Goal: Transaction & Acquisition: Download file/media

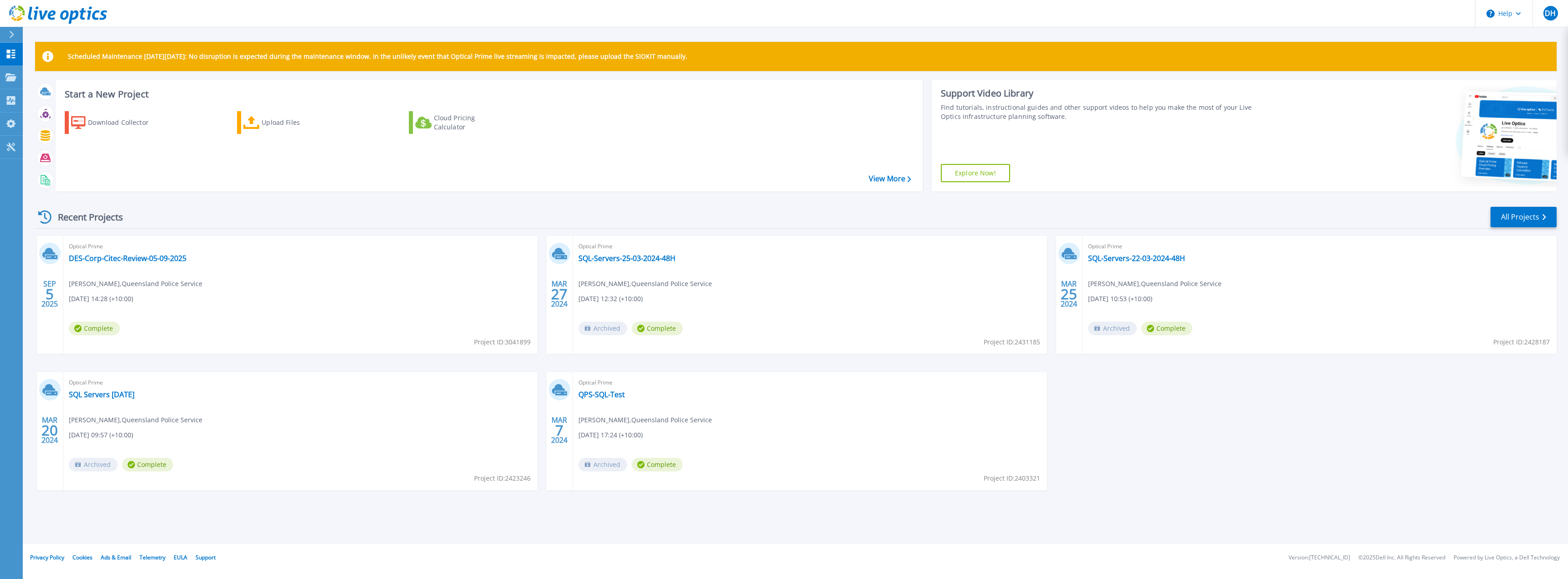
click at [122, 253] on div "Optical Prime DES-Corp-Citec-Review-05-09-2025 [PERSON_NAME] , Queensland Polic…" at bounding box center [300, 295] width 474 height 118
click at [121, 257] on link "DES-Corp-Citec-Review-05-09-2025" at bounding box center [127, 258] width 117 height 9
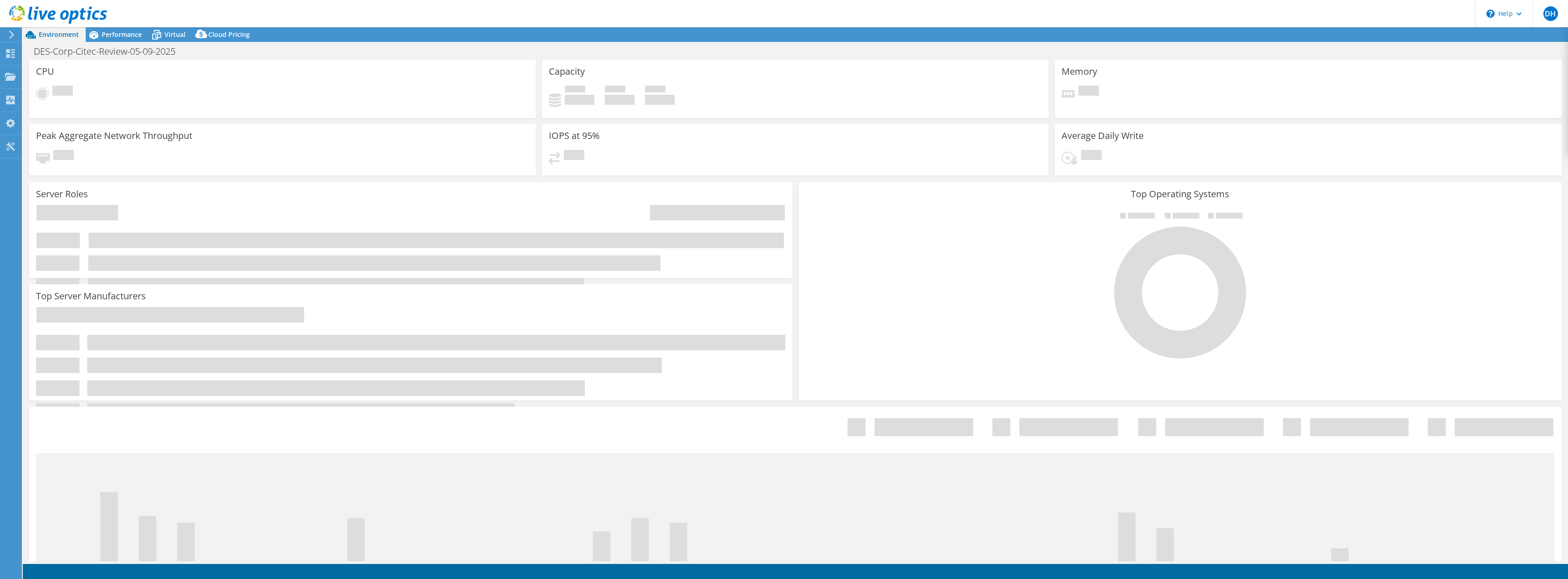
select select "USD"
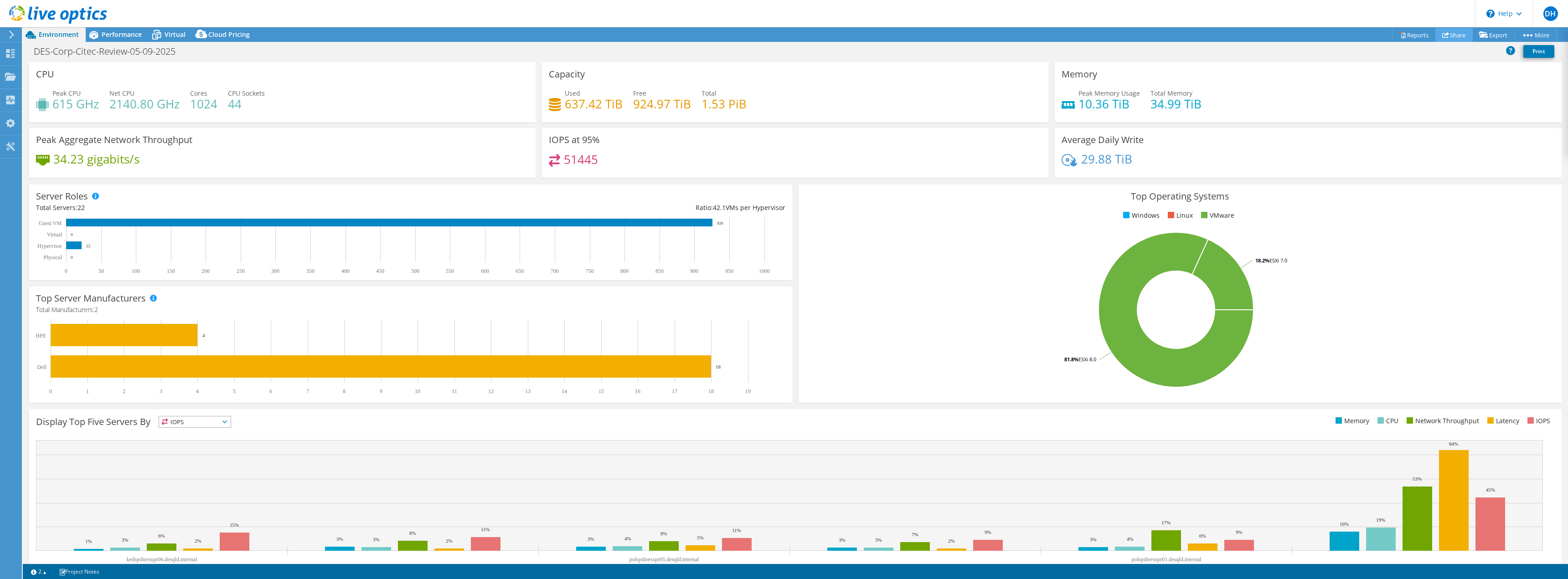
click at [1451, 32] on link "Share" at bounding box center [1453, 34] width 38 height 14
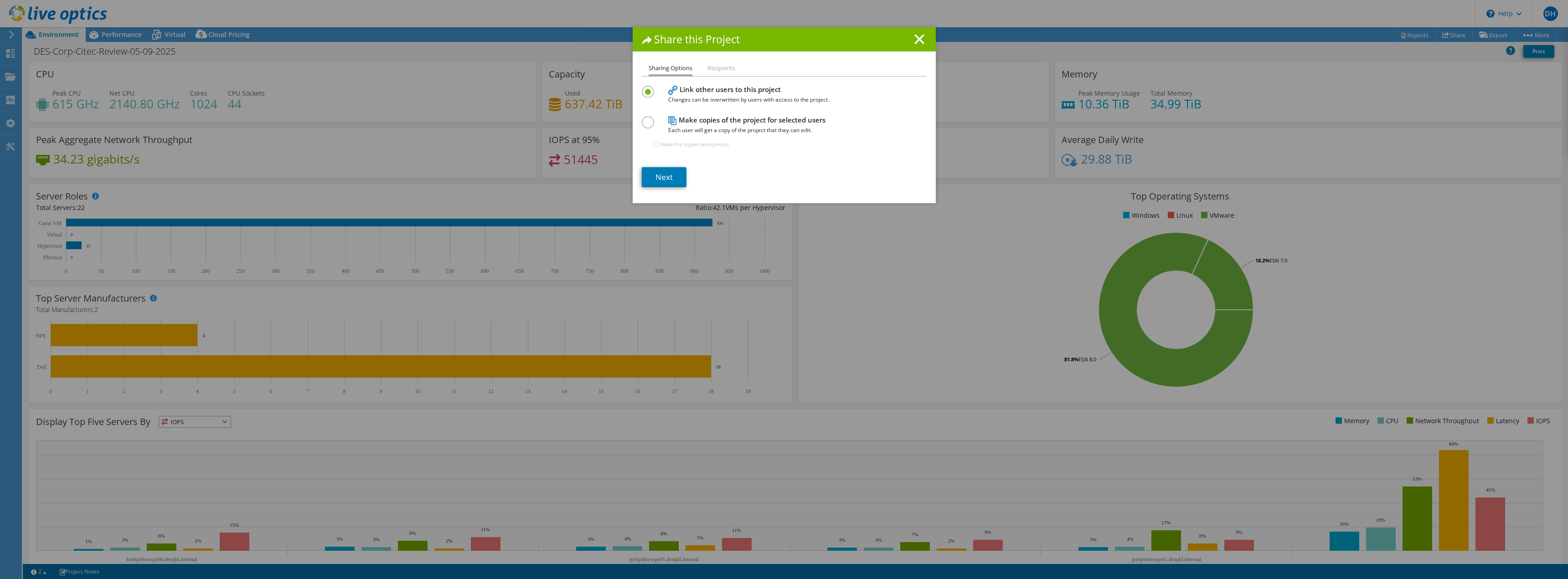
click at [718, 67] on li "Recipients" at bounding box center [721, 69] width 27 height 11
click at [710, 77] on div "Sharing Options Recipients" at bounding box center [784, 70] width 285 height 14
click at [712, 76] on ul "Sharing Options Recipients" at bounding box center [784, 70] width 285 height 13
click at [718, 70] on li "Recipients" at bounding box center [721, 69] width 27 height 11
click at [647, 118] on label at bounding box center [649, 117] width 16 height 2
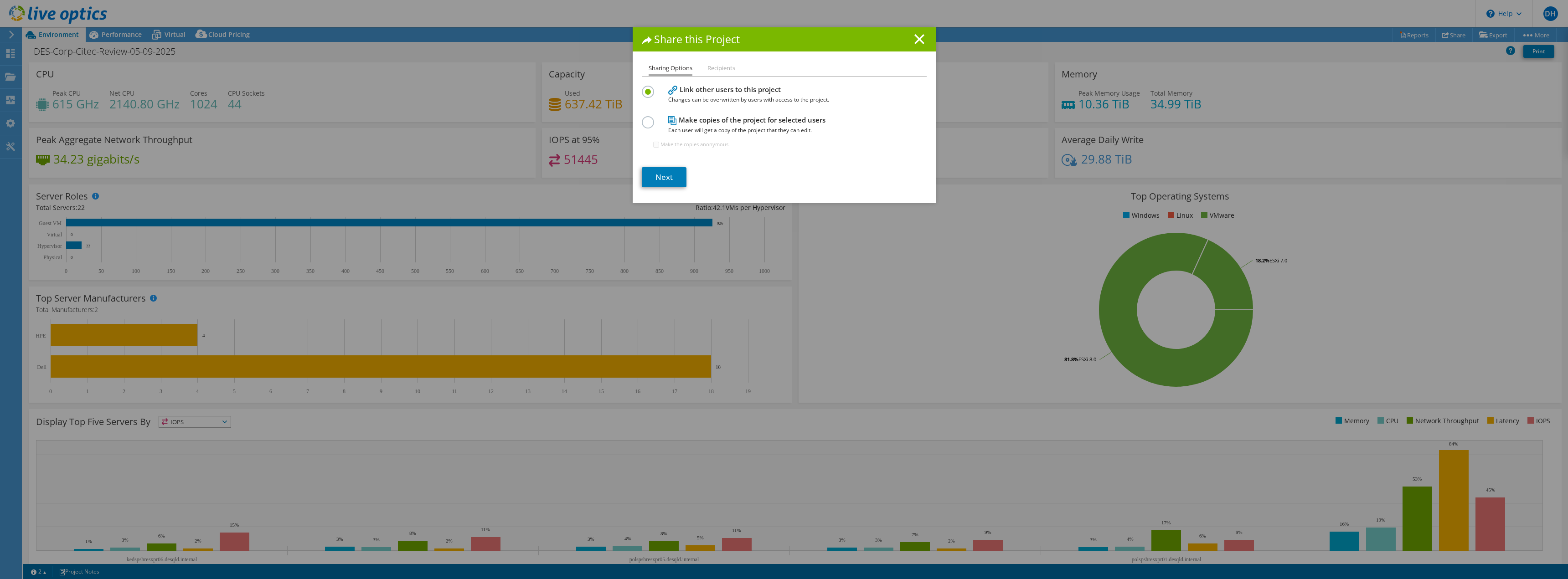
click at [0, 0] on input "radio" at bounding box center [0, 0] width 0 height 0
click at [653, 179] on link "Next" at bounding box center [663, 178] width 45 height 20
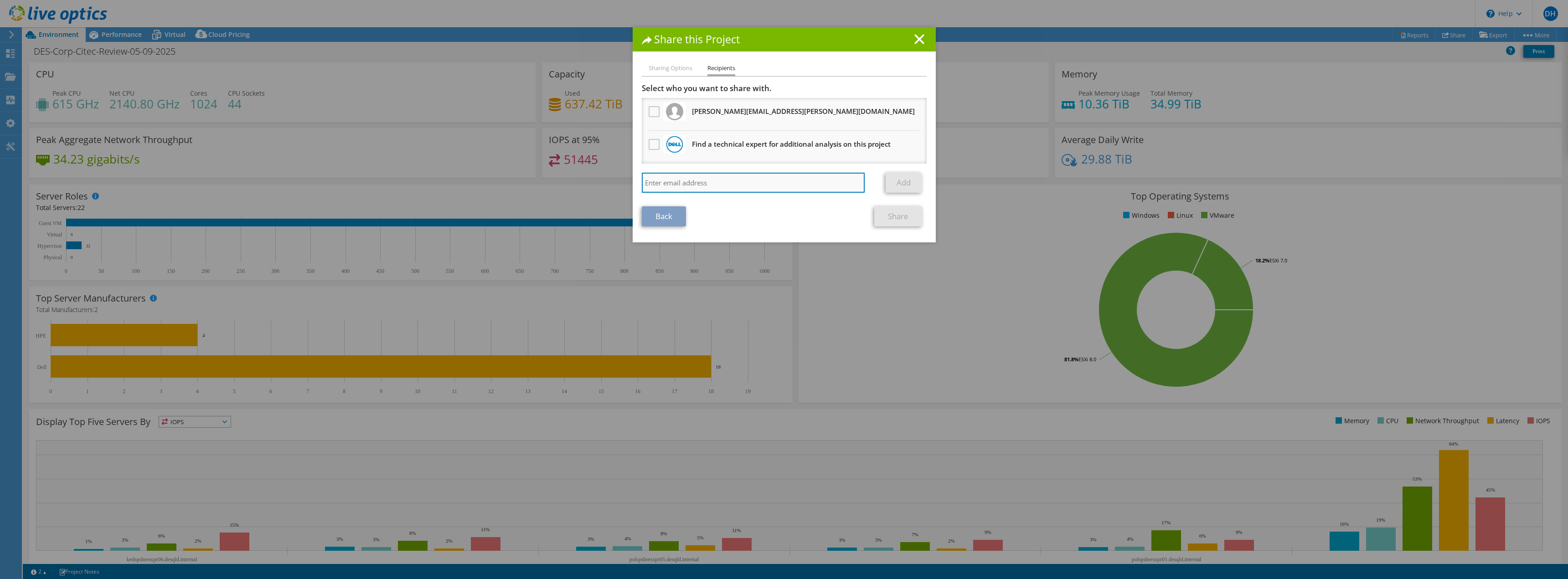
click at [735, 188] on input "search" at bounding box center [753, 183] width 224 height 20
type input "p"
click at [687, 182] on input "search" at bounding box center [753, 183] width 224 height 20
paste input "[PERSON_NAME][EMAIL_ADDRESS][PERSON_NAME][DOMAIN_NAME]"
type input "[PERSON_NAME][EMAIL_ADDRESS][PERSON_NAME][DOMAIN_NAME]"
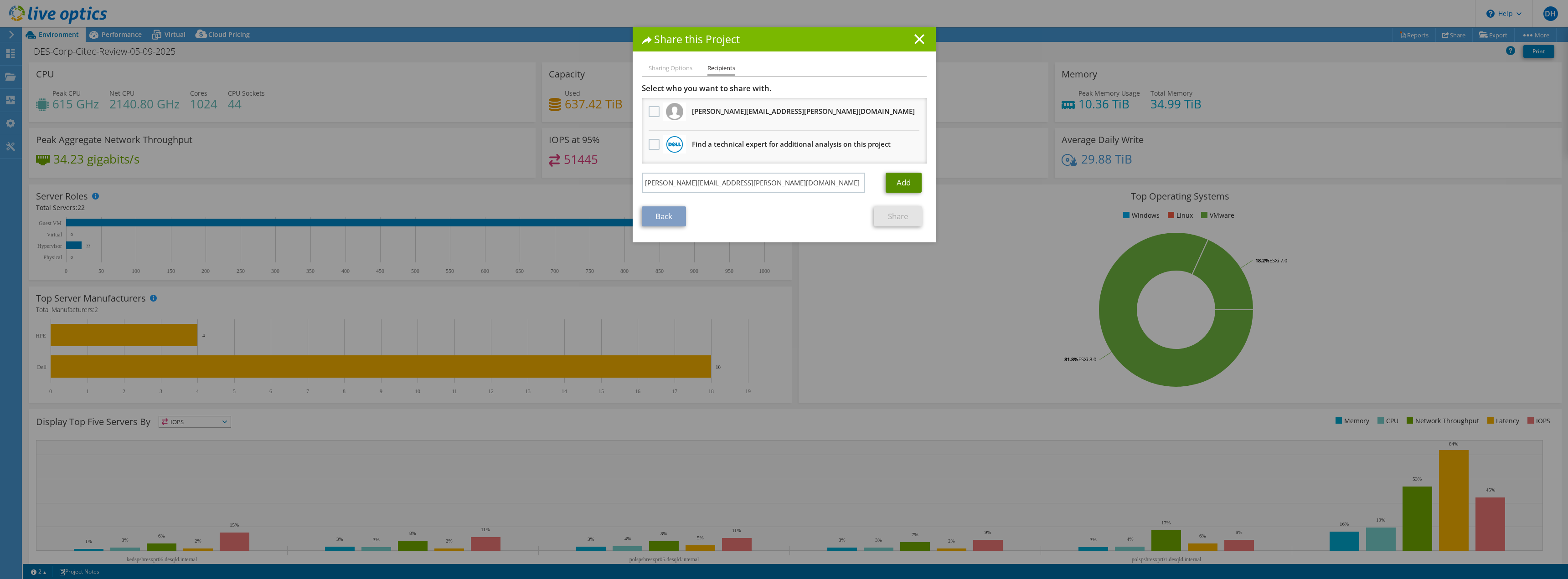
click at [907, 177] on link "Add" at bounding box center [904, 183] width 36 height 20
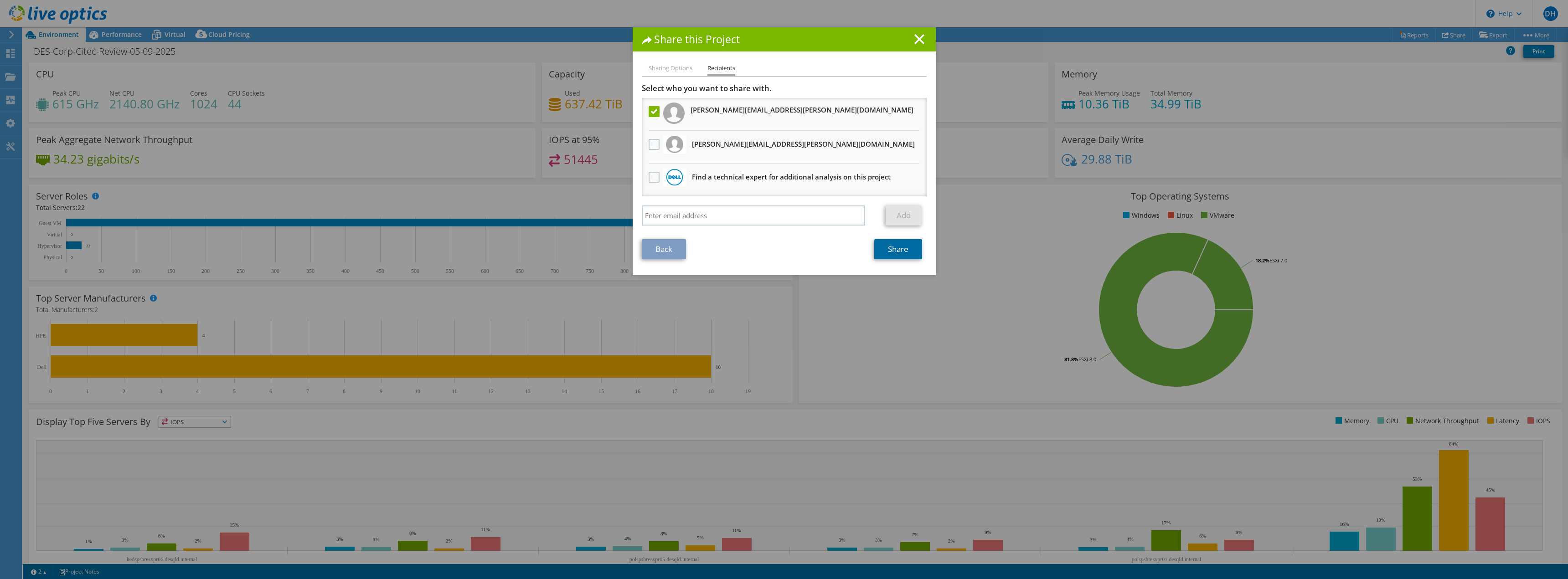
click at [894, 248] on link "Share" at bounding box center [898, 249] width 48 height 20
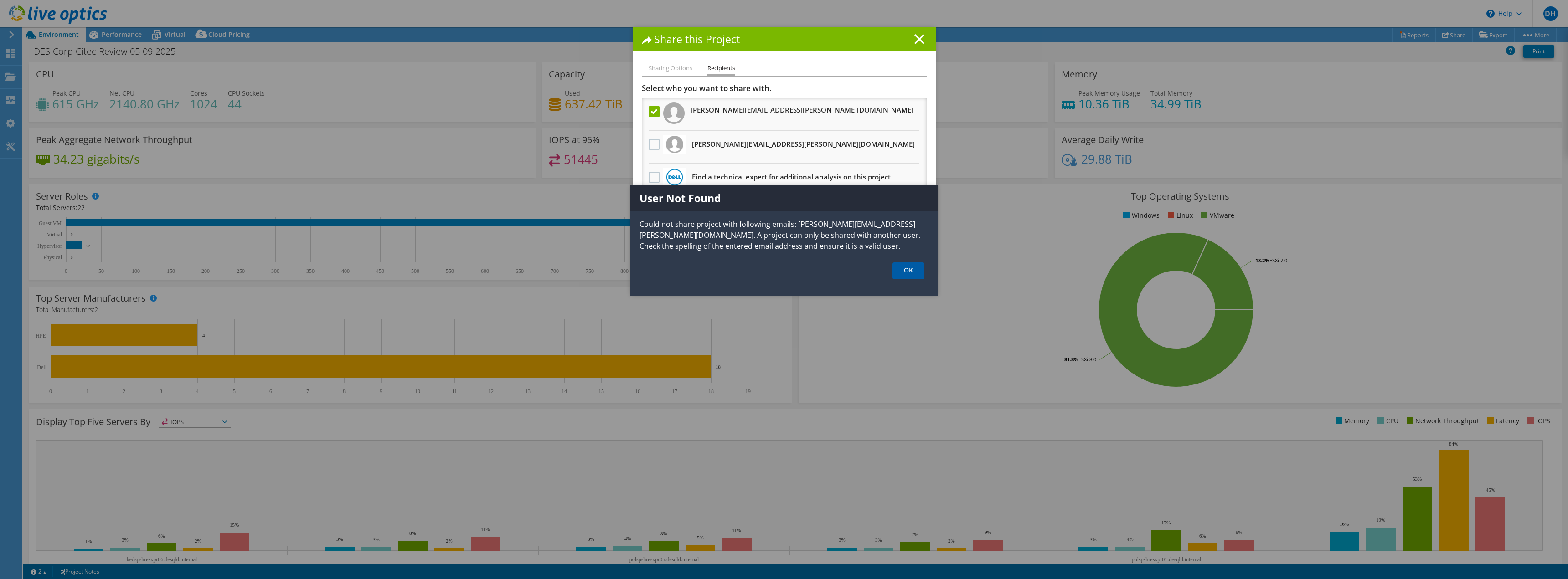
click at [910, 270] on link "OK" at bounding box center [908, 271] width 32 height 16
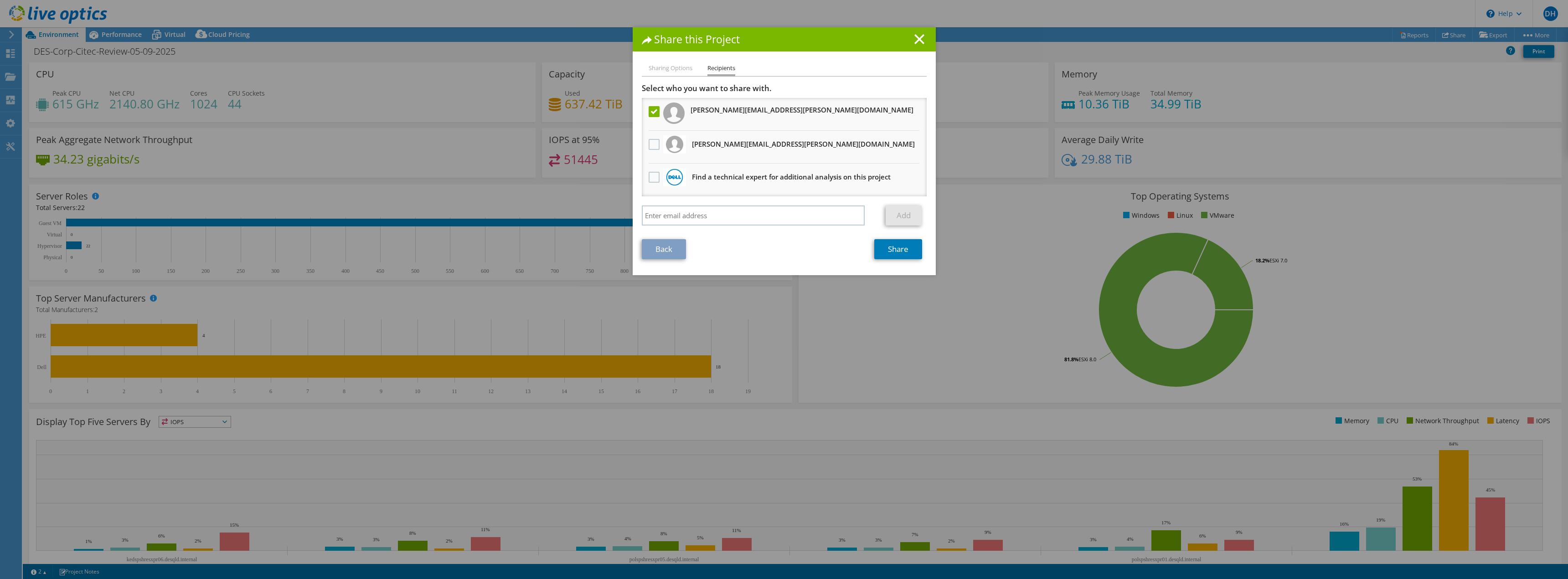
click at [665, 70] on li "Sharing Options" at bounding box center [671, 69] width 44 height 11
click at [657, 247] on link "Back" at bounding box center [663, 249] width 44 height 20
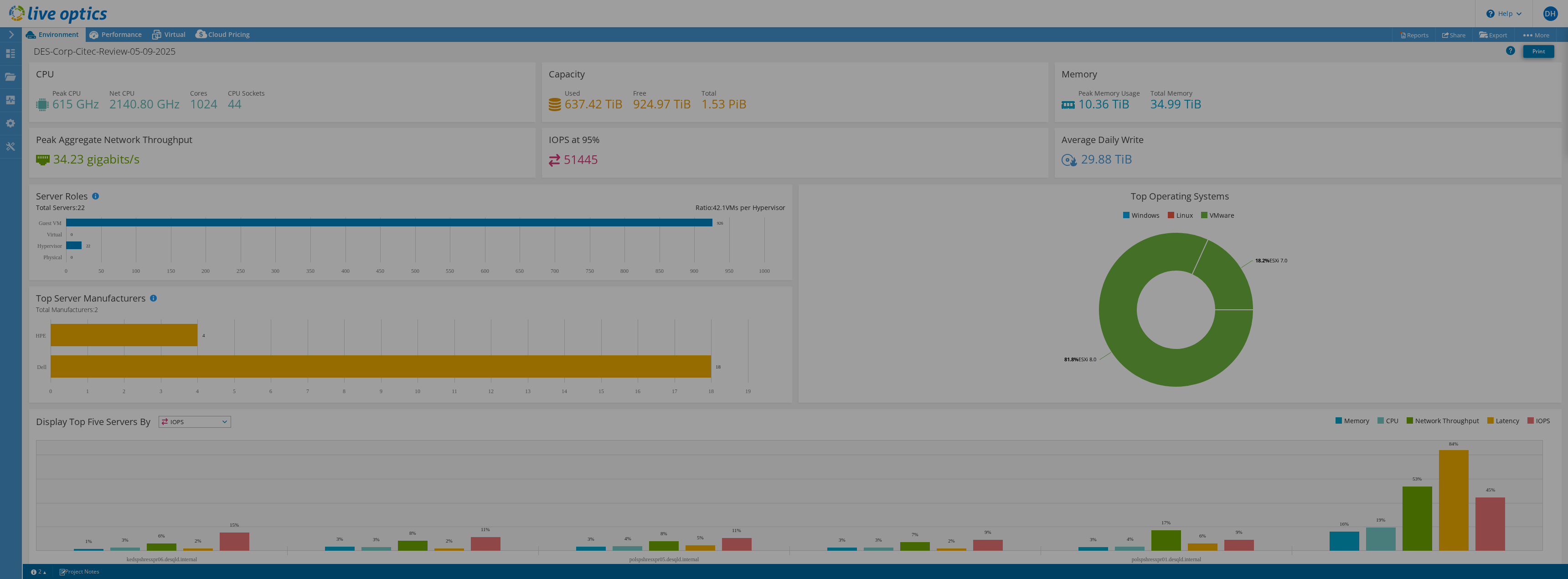
click at [657, 247] on div at bounding box center [784, 290] width 1568 height 579
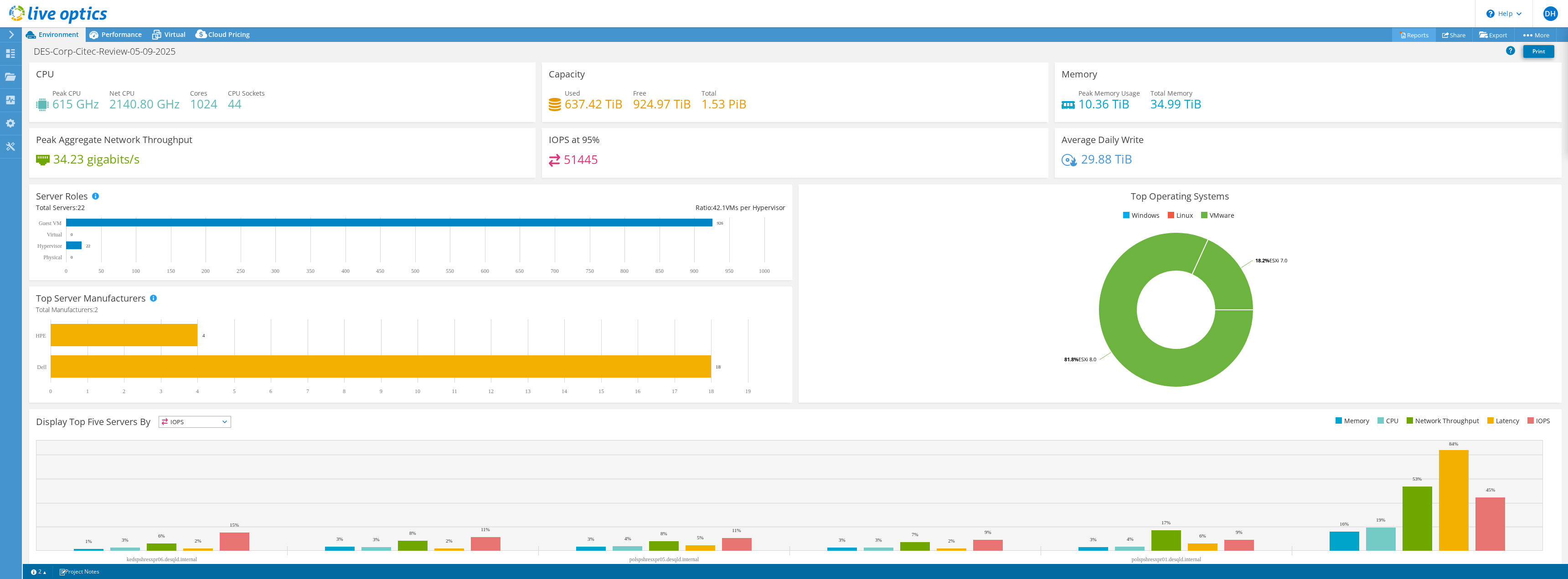
click at [1403, 38] on link "Reports" at bounding box center [1414, 34] width 44 height 14
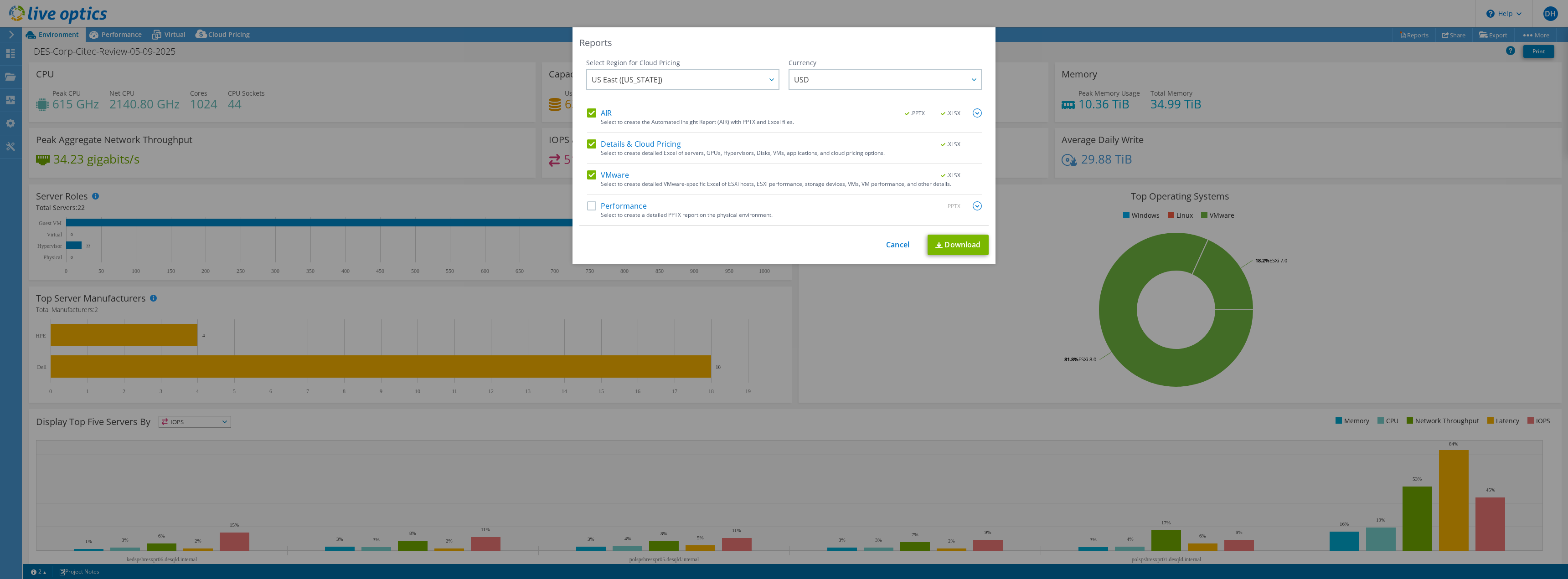
click at [894, 242] on link "Cancel" at bounding box center [897, 245] width 23 height 8
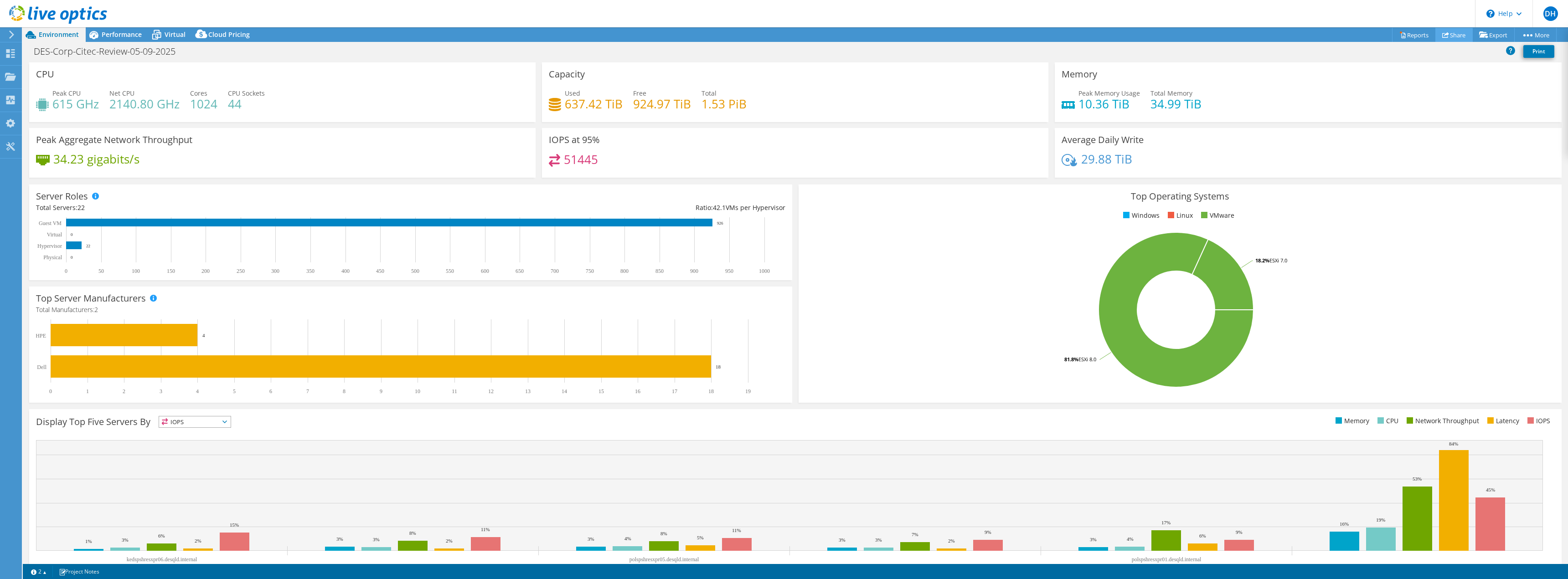
click at [1444, 31] on link "Share" at bounding box center [1453, 34] width 38 height 14
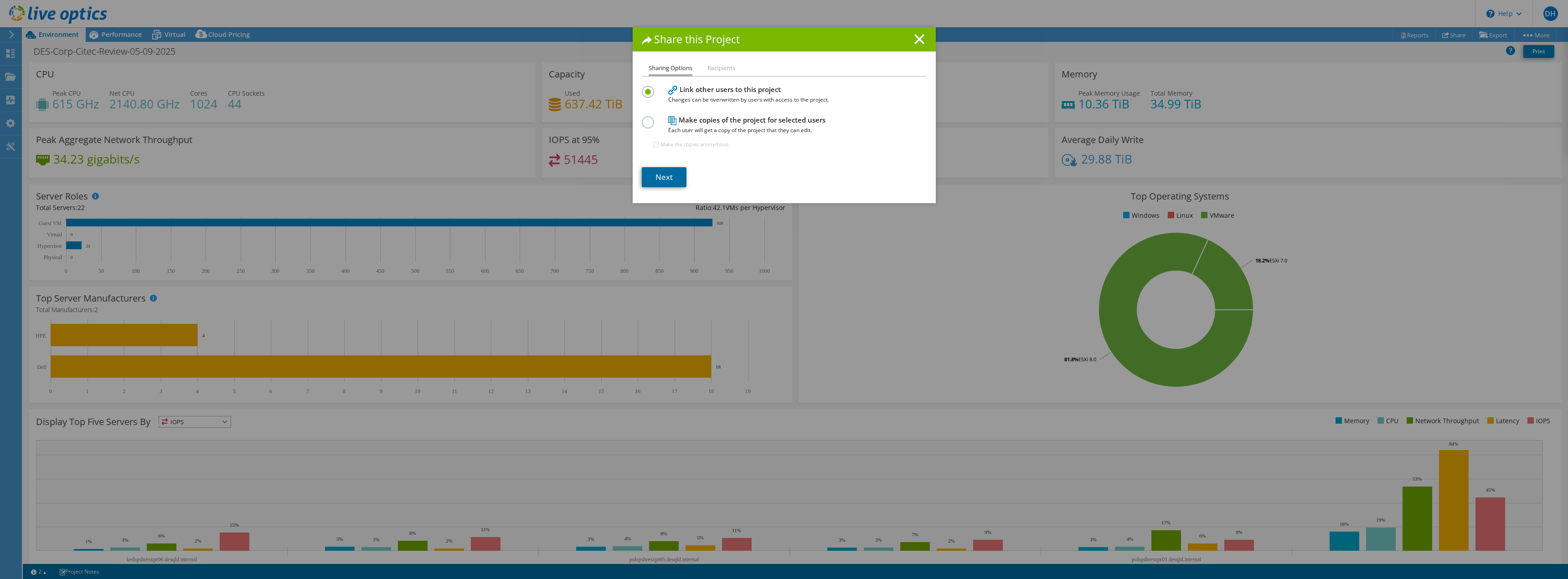
click at [661, 175] on link "Next" at bounding box center [663, 178] width 45 height 20
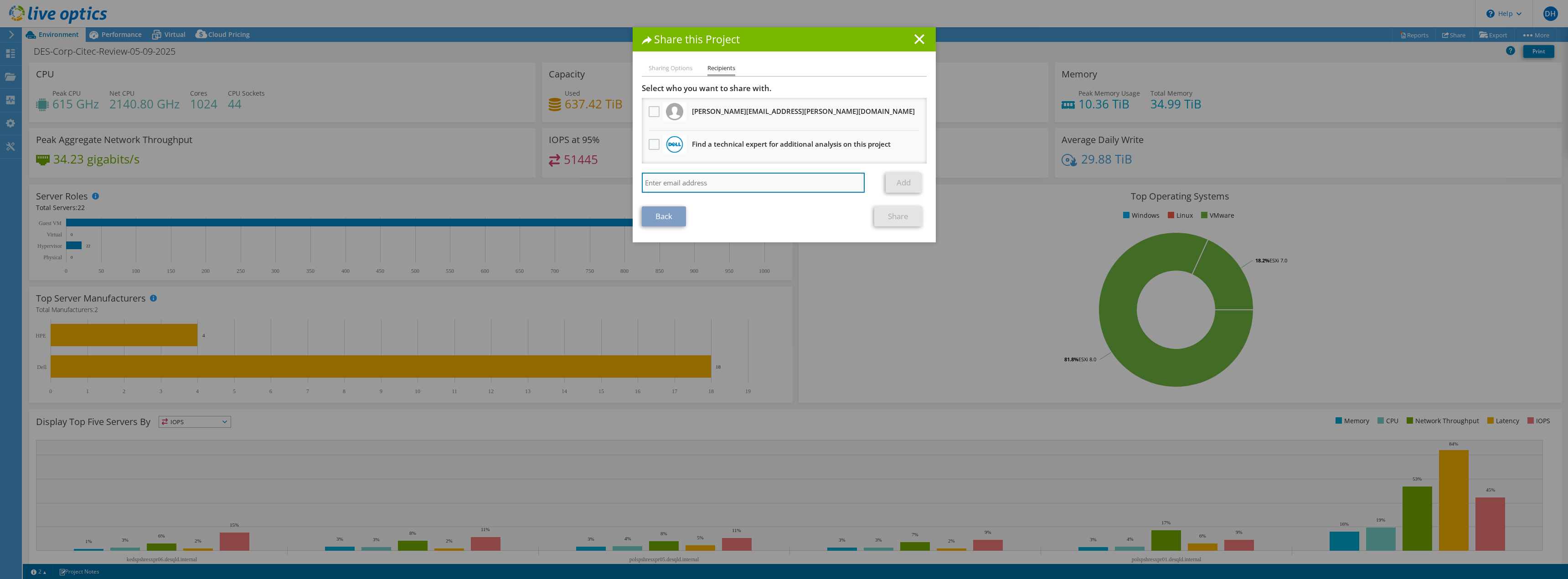
click at [684, 187] on input "search" at bounding box center [753, 183] width 224 height 20
paste input "[PERSON_NAME][EMAIL_ADDRESS][PERSON_NAME][DOMAIN_NAME]"
type input "[PERSON_NAME][EMAIL_ADDRESS][PERSON_NAME][DOMAIN_NAME]"
click at [894, 178] on link "Add" at bounding box center [904, 183] width 36 height 20
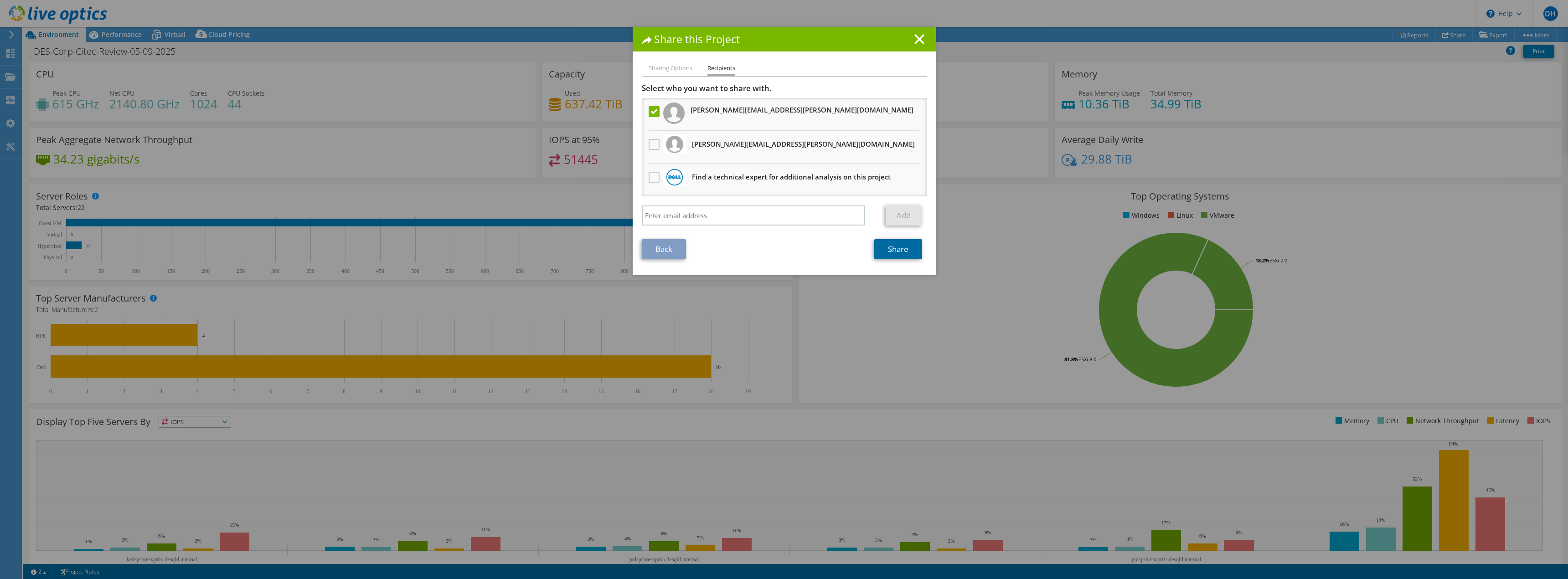
click at [899, 246] on link "Share" at bounding box center [898, 249] width 48 height 20
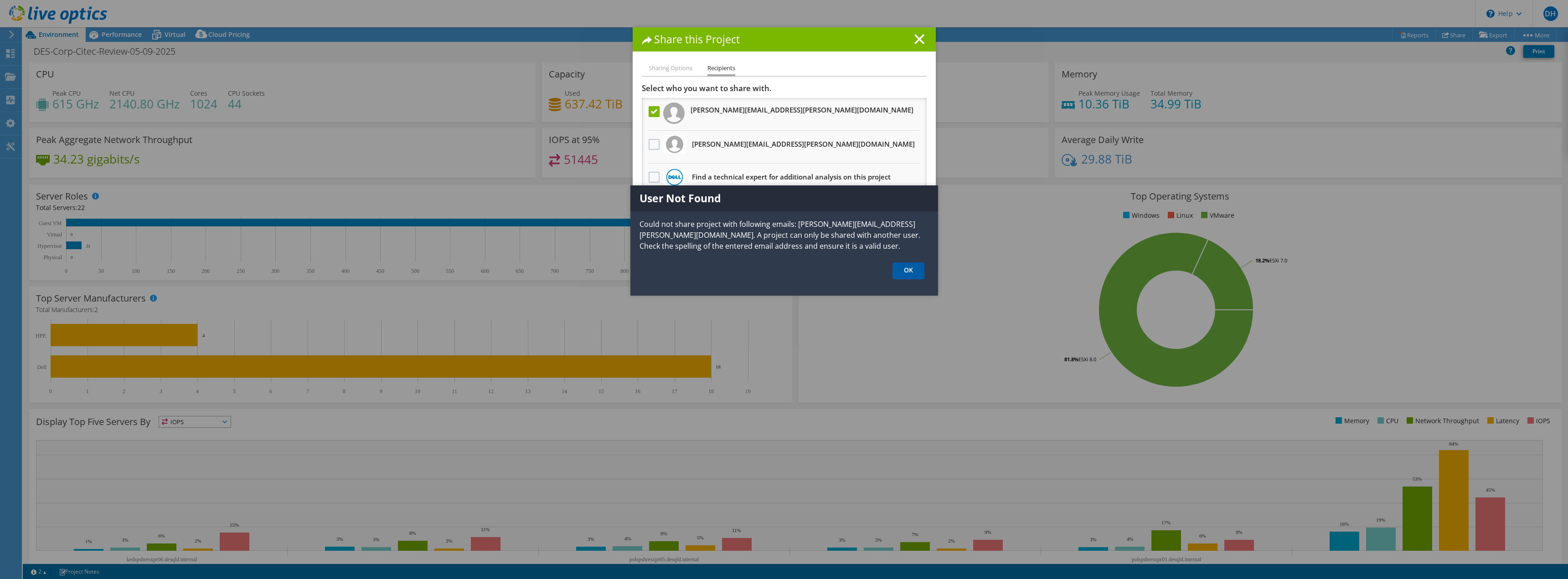
click at [907, 276] on link "OK" at bounding box center [908, 271] width 32 height 16
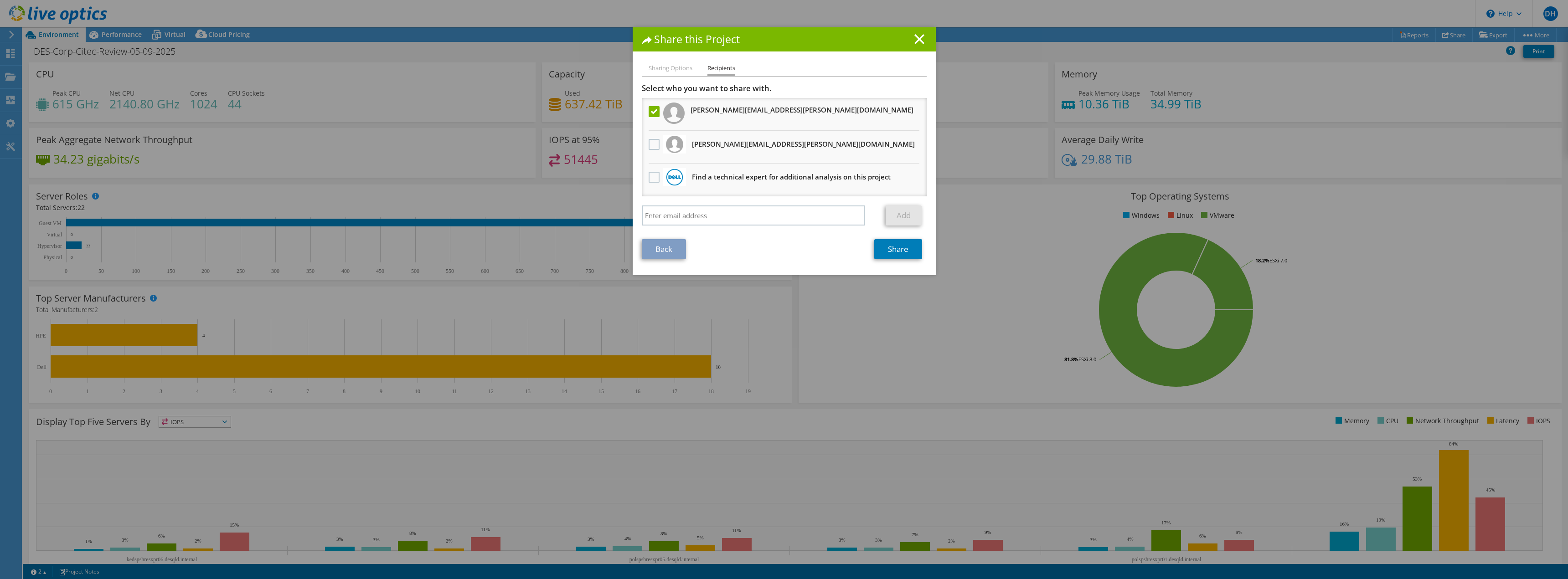
click at [664, 67] on li "Sharing Options" at bounding box center [671, 69] width 44 height 11
click at [661, 248] on link "Back" at bounding box center [663, 249] width 44 height 20
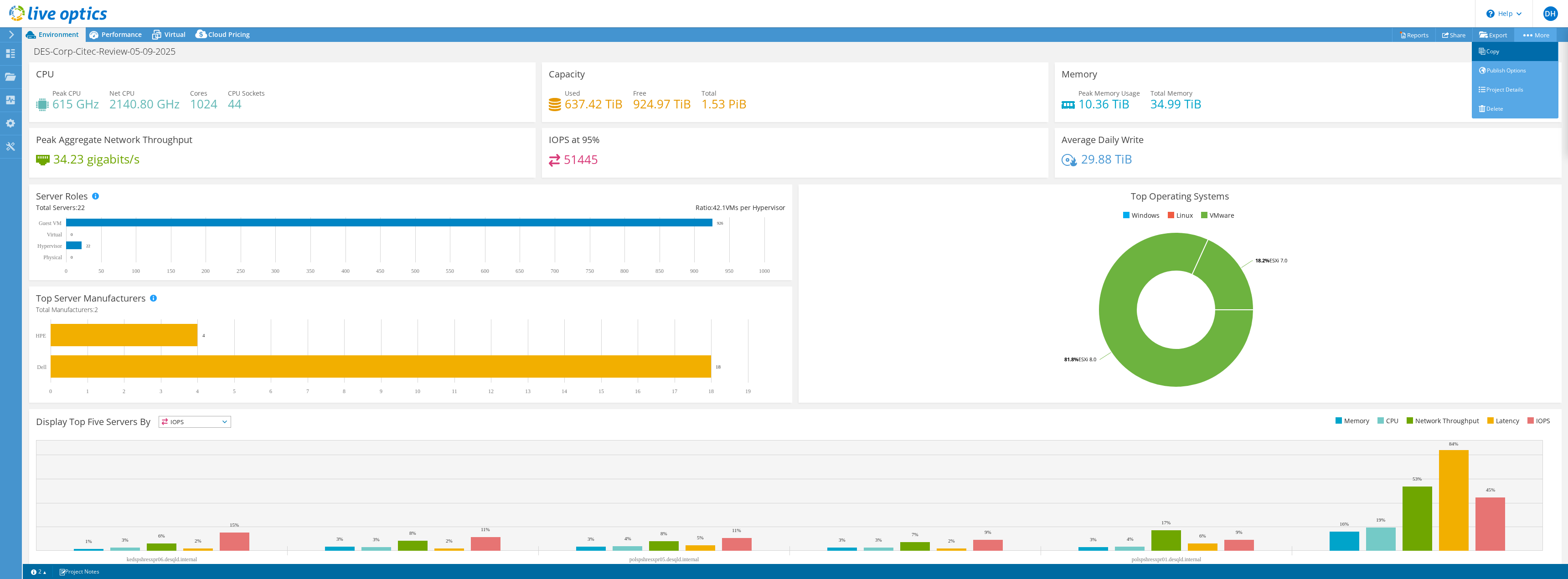
click at [1507, 50] on link "Copy" at bounding box center [1515, 51] width 87 height 19
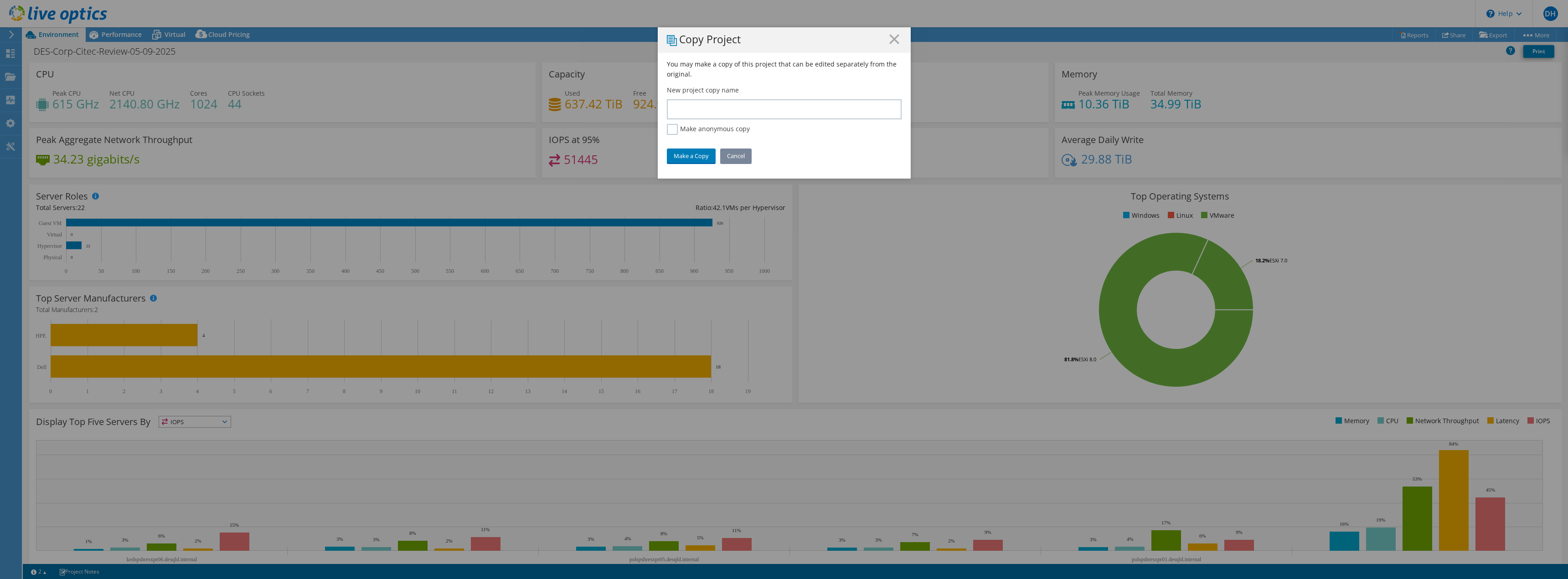
click at [739, 152] on link "Cancel" at bounding box center [736, 156] width 31 height 15
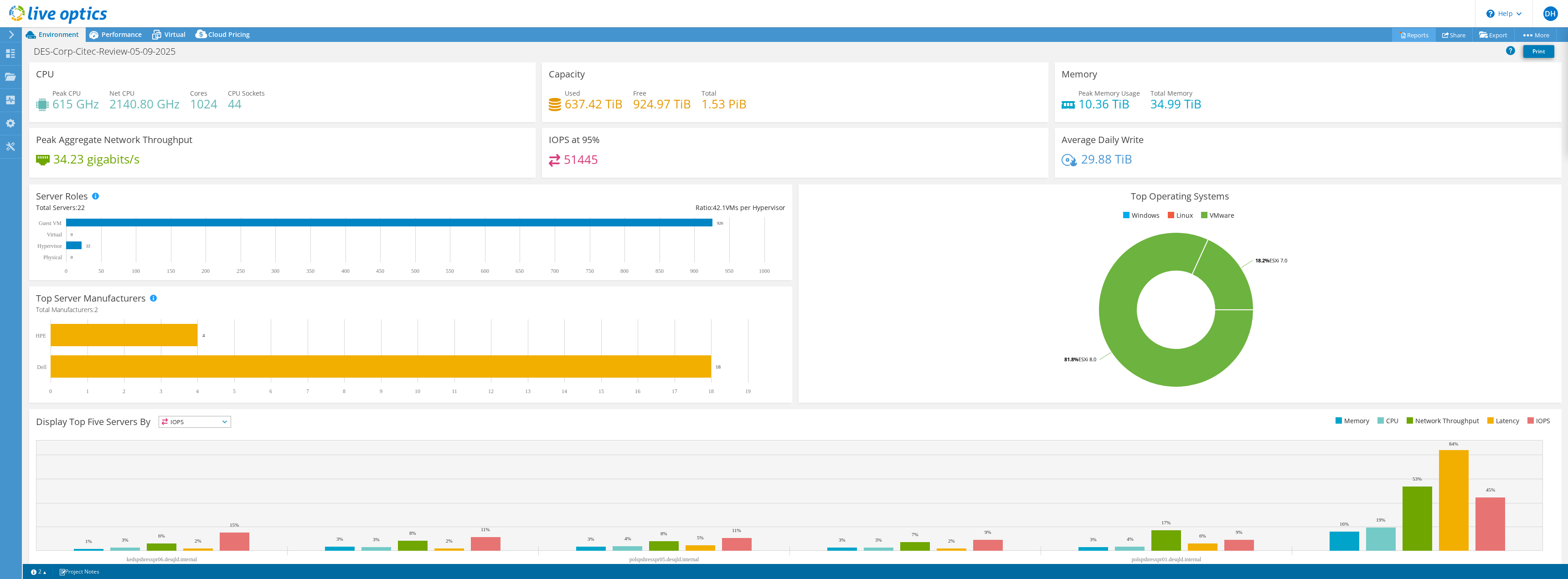
click at [1416, 36] on link "Reports" at bounding box center [1414, 34] width 44 height 14
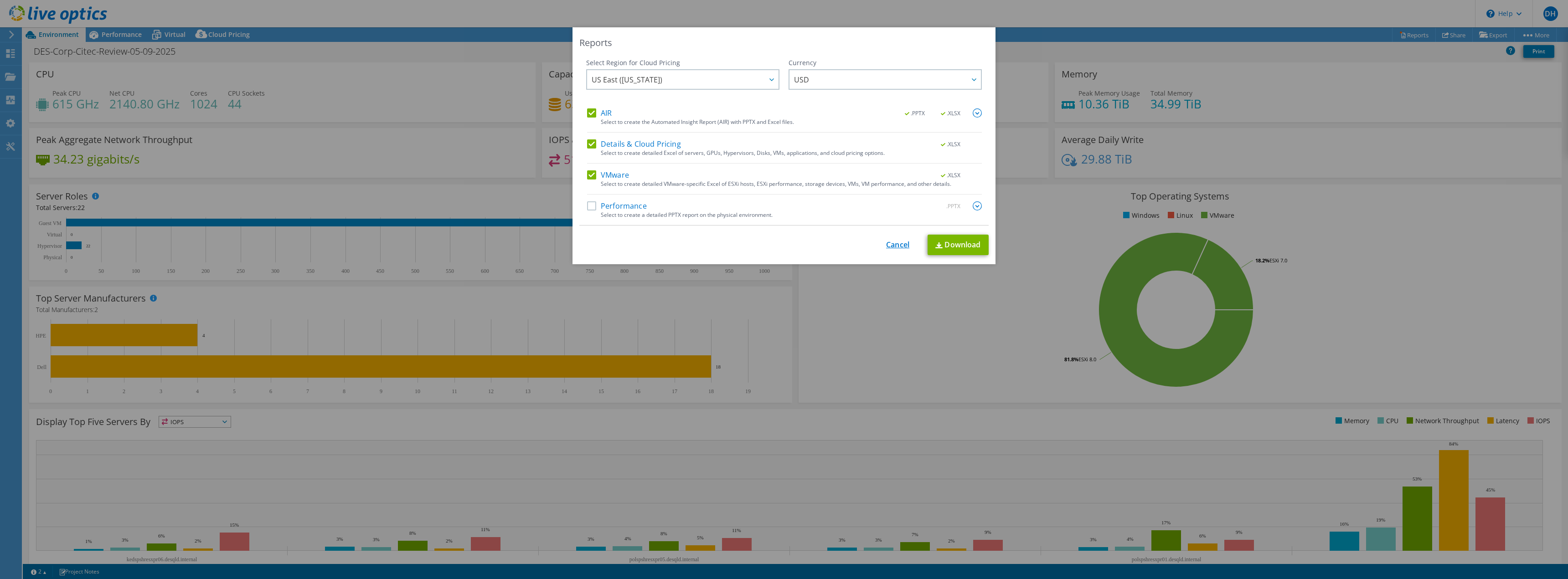
click at [888, 241] on link "Cancel" at bounding box center [897, 245] width 23 height 8
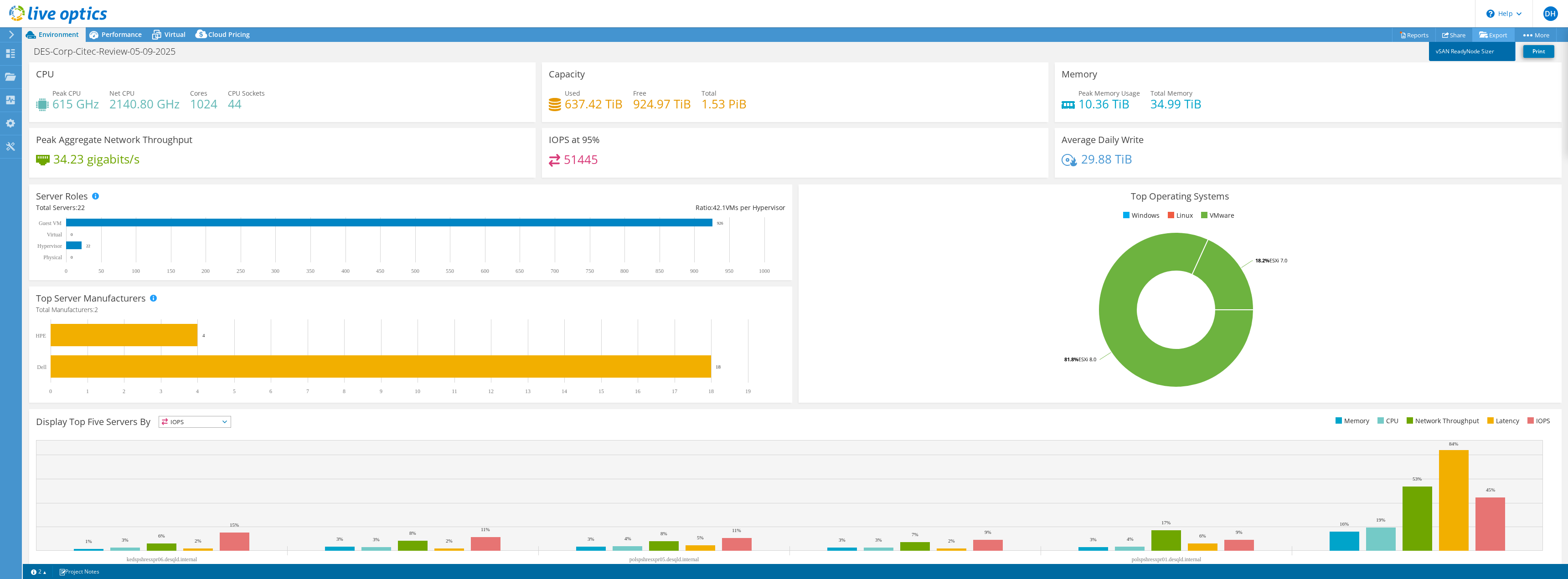
click at [1486, 49] on link "vSAN ReadyNode Sizer" at bounding box center [1472, 51] width 87 height 19
click at [1450, 34] on link "Share" at bounding box center [1453, 34] width 38 height 14
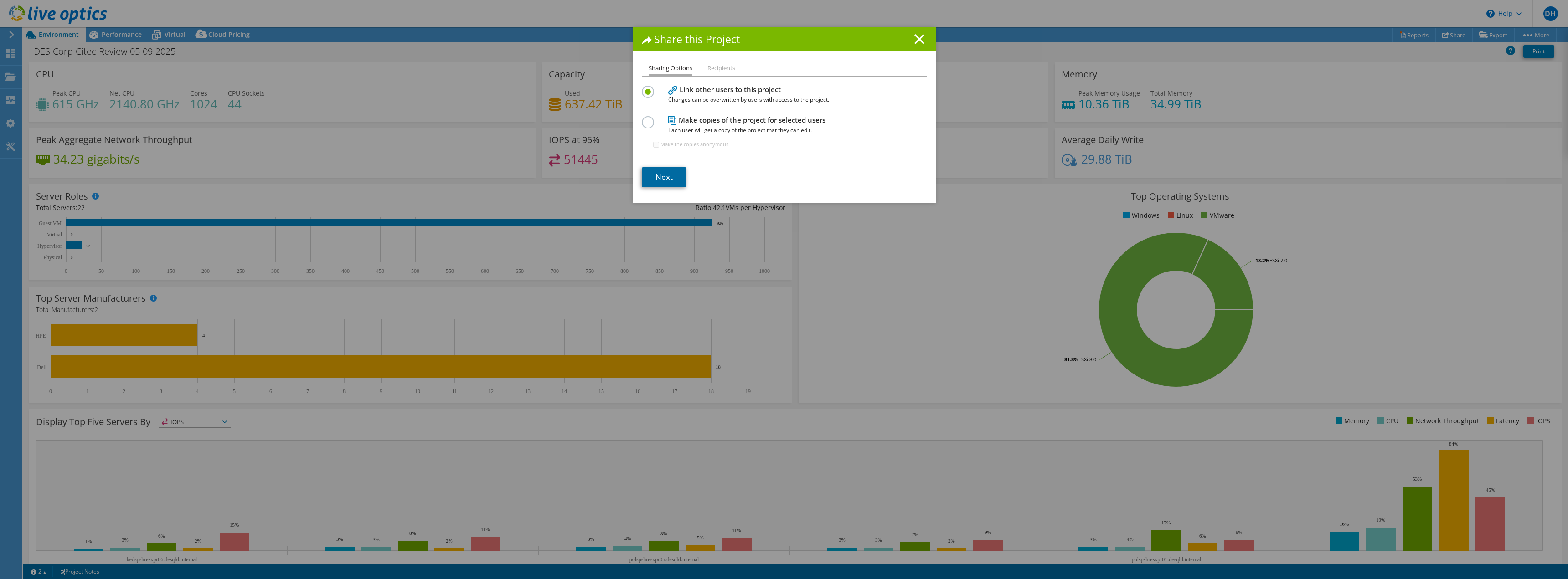
click at [658, 170] on link "Next" at bounding box center [663, 178] width 45 height 20
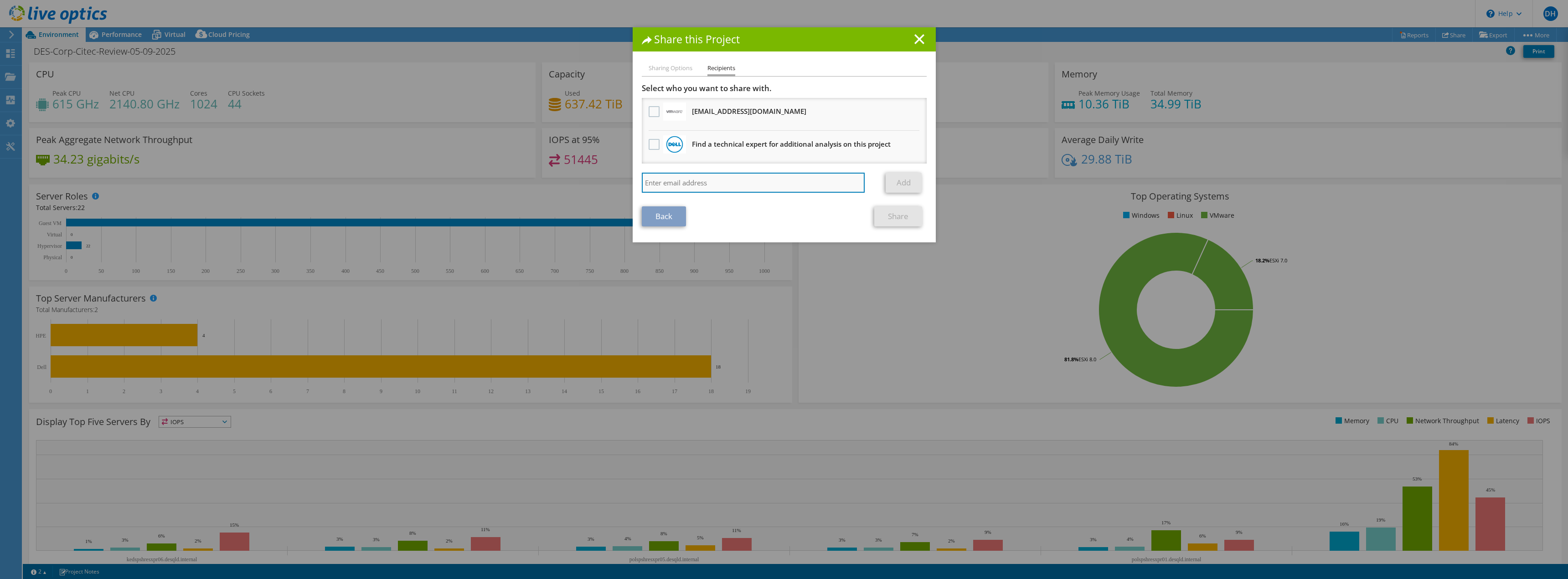
click at [674, 191] on input "search" at bounding box center [753, 183] width 224 height 20
type input "[PERSON_NAME]"
drag, startPoint x: 701, startPoint y: 183, endPoint x: 625, endPoint y: 191, distance: 76.4
click at [625, 191] on div "Share this Project Sharing Options Recipients Link other users to this project …" at bounding box center [784, 290] width 1568 height 525
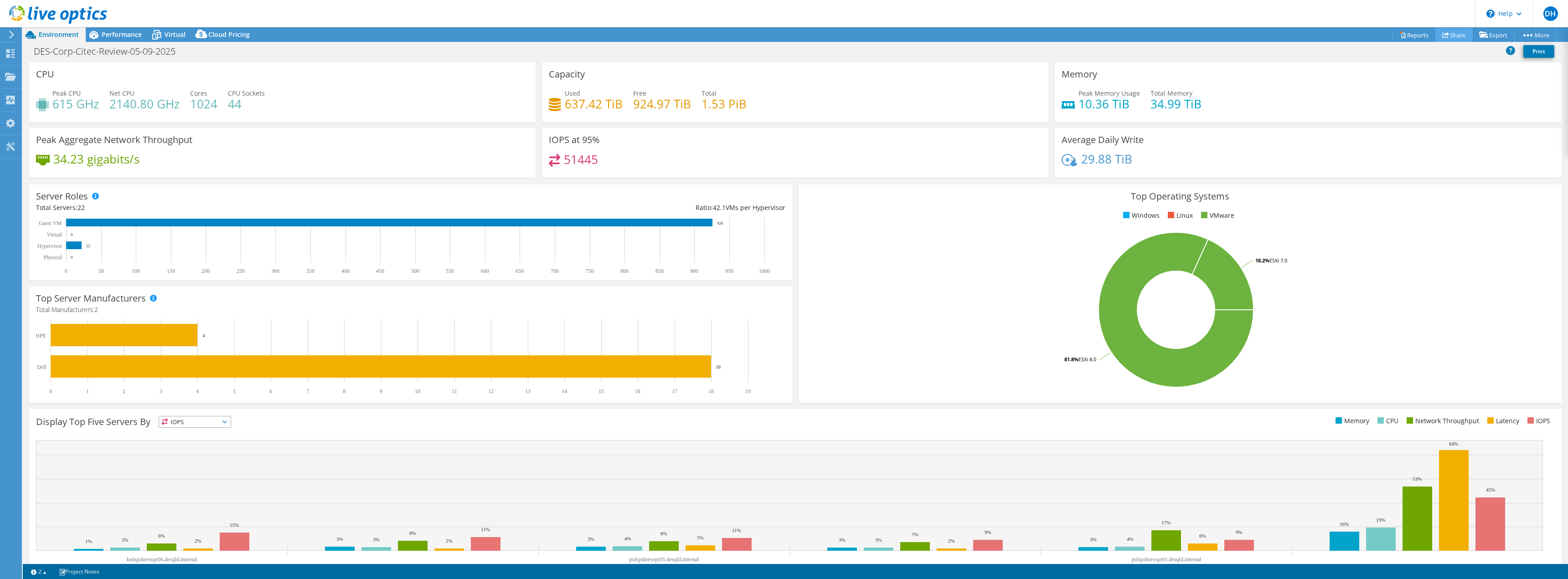
click at [1456, 35] on link "Share" at bounding box center [1453, 34] width 38 height 14
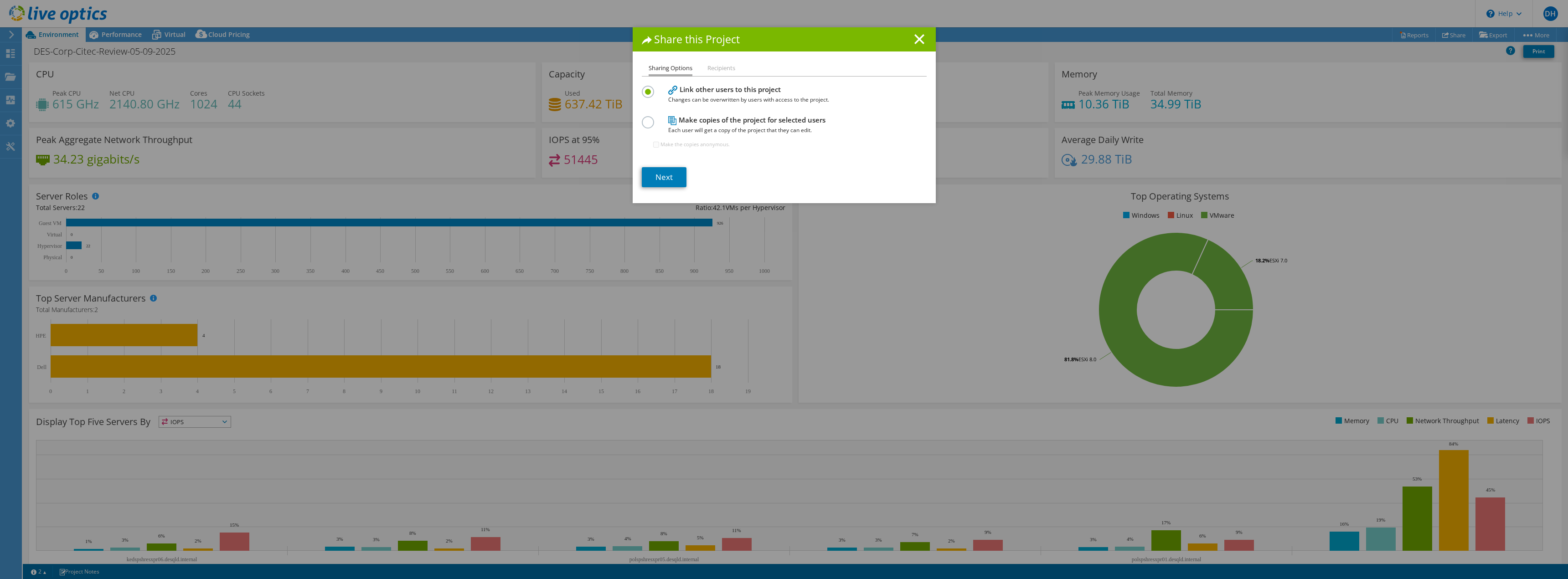
click at [647, 118] on label at bounding box center [649, 117] width 16 height 2
click at [0, 0] on input "radio" at bounding box center [0, 0] width 0 height 0
click at [672, 82] on div "Sharing Options Recipients Link other users to this project Changes can be over…" at bounding box center [784, 133] width 303 height 140
click at [663, 173] on link "Next" at bounding box center [663, 178] width 45 height 20
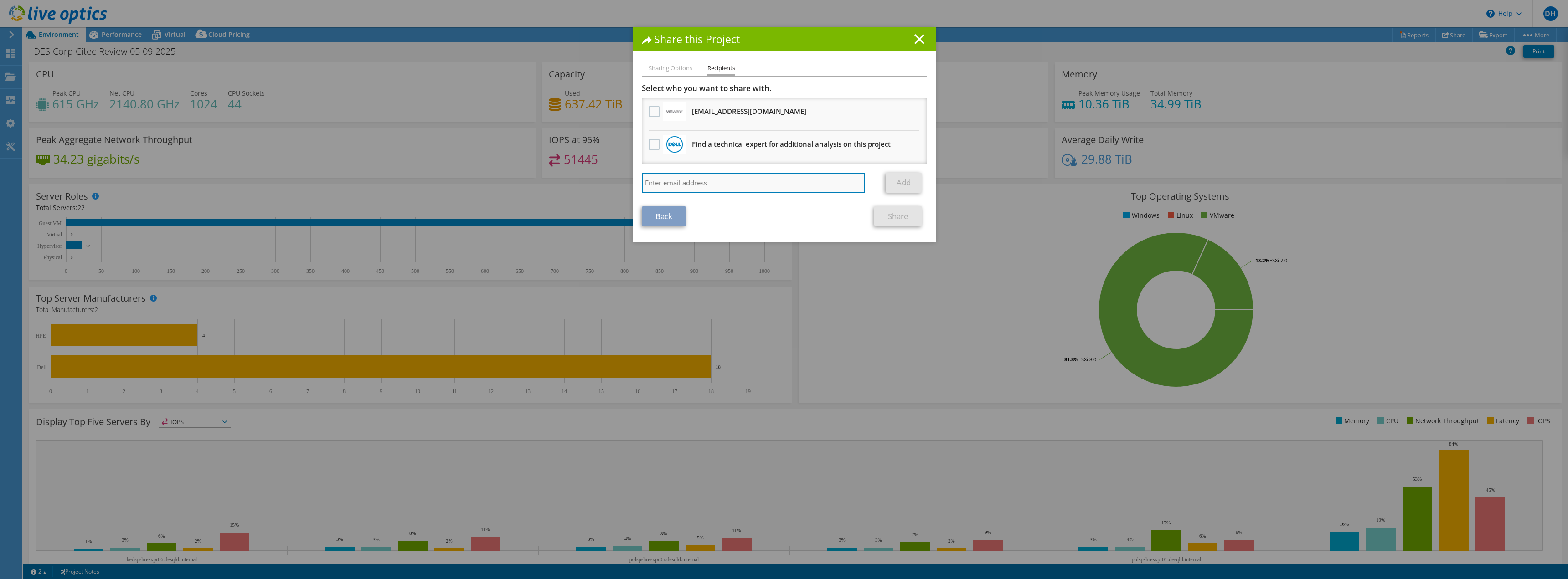
click at [673, 180] on input "search" at bounding box center [753, 183] width 224 height 20
paste input "[PERSON_NAME][EMAIL_ADDRESS][PERSON_NAME][DOMAIN_NAME]"
type input "[PERSON_NAME][EMAIL_ADDRESS][PERSON_NAME][DOMAIN_NAME]"
click at [894, 180] on link "Add" at bounding box center [904, 183] width 36 height 20
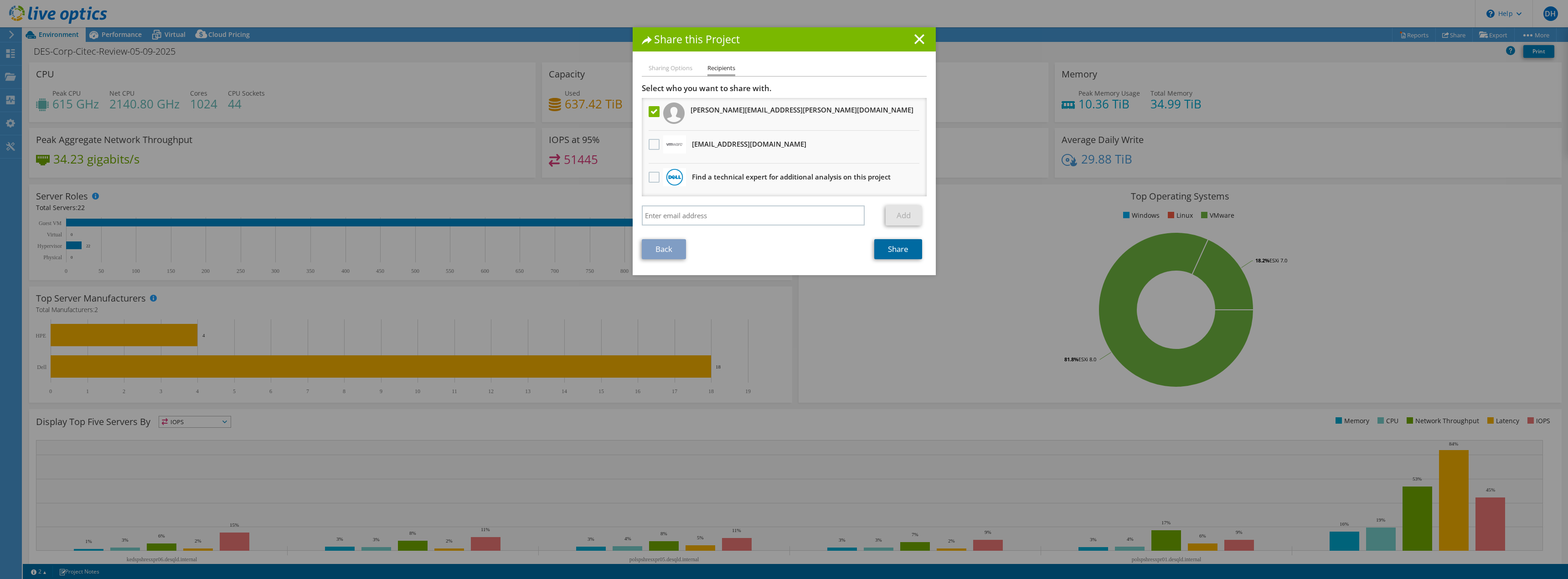
click at [887, 248] on link "Share" at bounding box center [898, 249] width 48 height 20
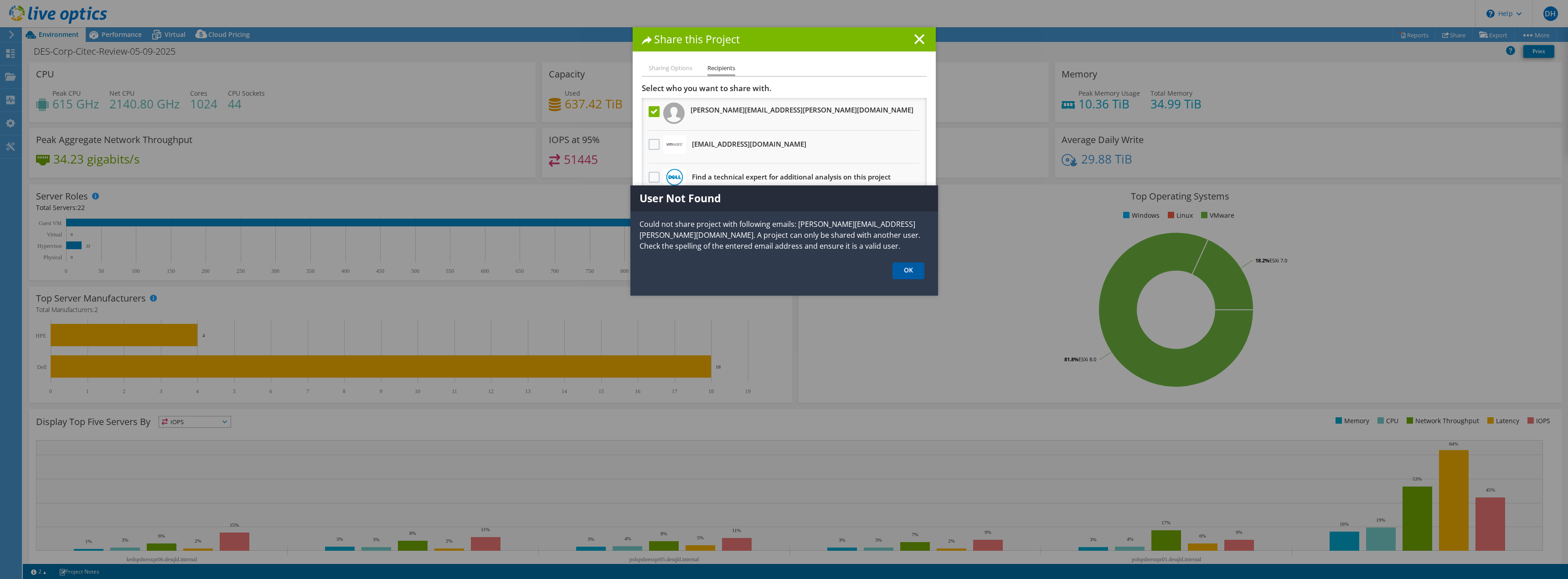
click at [904, 269] on link "OK" at bounding box center [908, 271] width 32 height 16
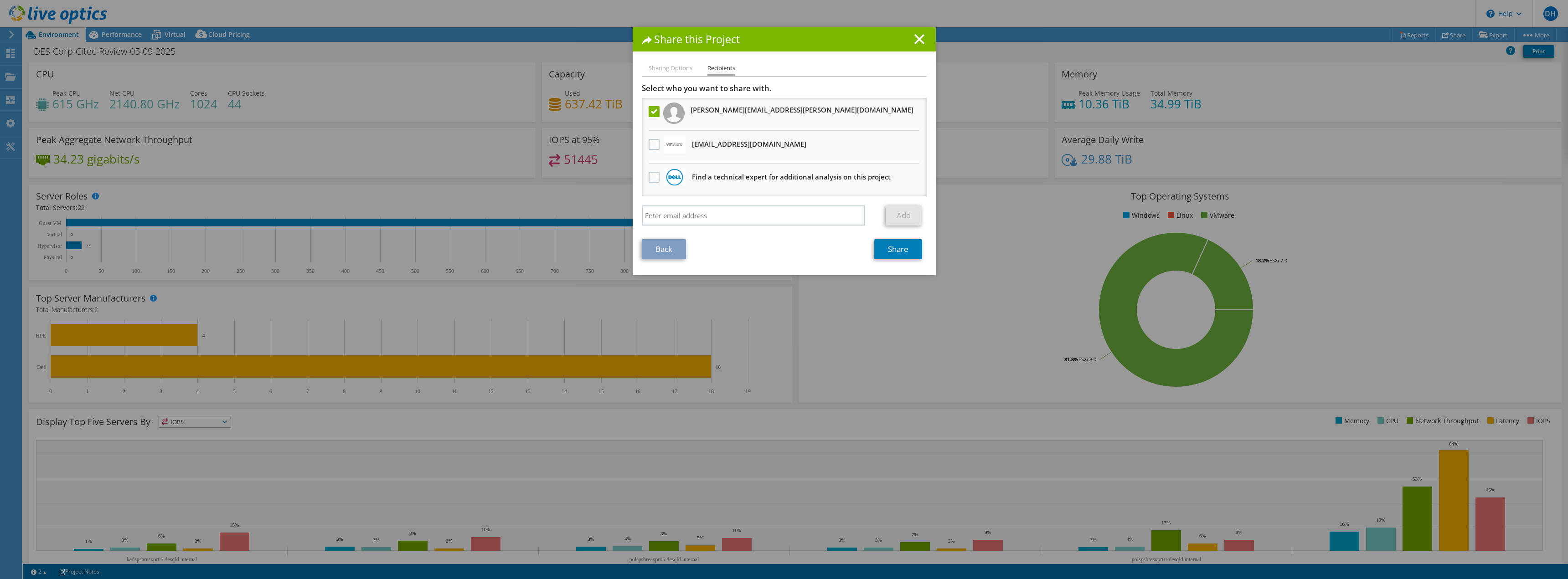
click at [656, 71] on li "Sharing Options" at bounding box center [671, 69] width 44 height 11
click at [917, 38] on line at bounding box center [919, 39] width 9 height 9
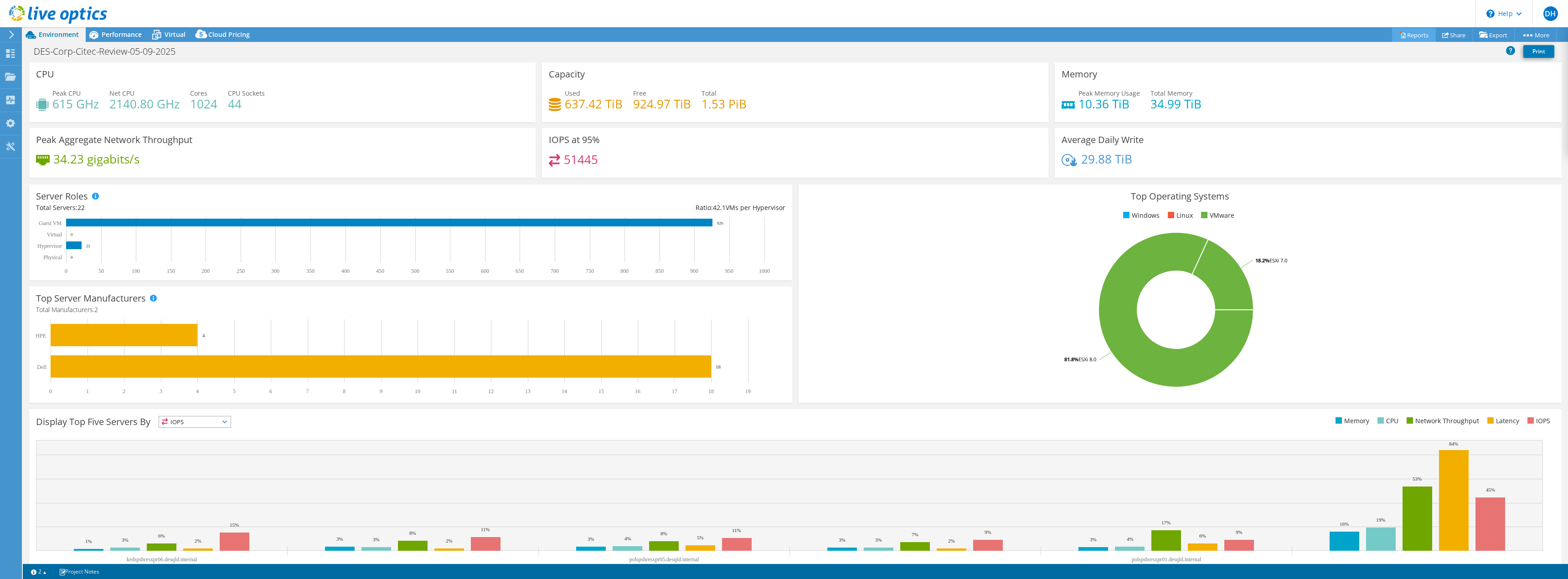
click at [1410, 30] on link "Reports" at bounding box center [1414, 34] width 44 height 14
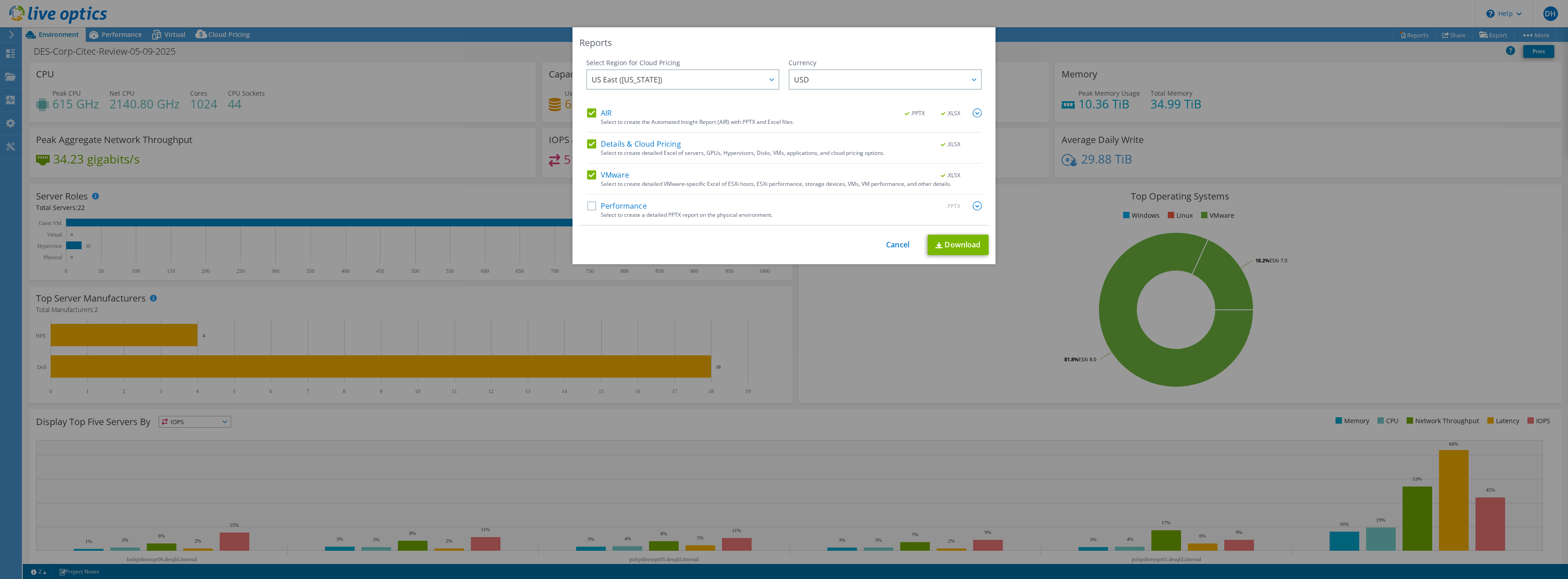
click at [587, 204] on label "Performance" at bounding box center [617, 206] width 60 height 9
click at [0, 0] on input "Performance" at bounding box center [0, 0] width 0 height 0
click at [977, 206] on img at bounding box center [978, 206] width 9 height 9
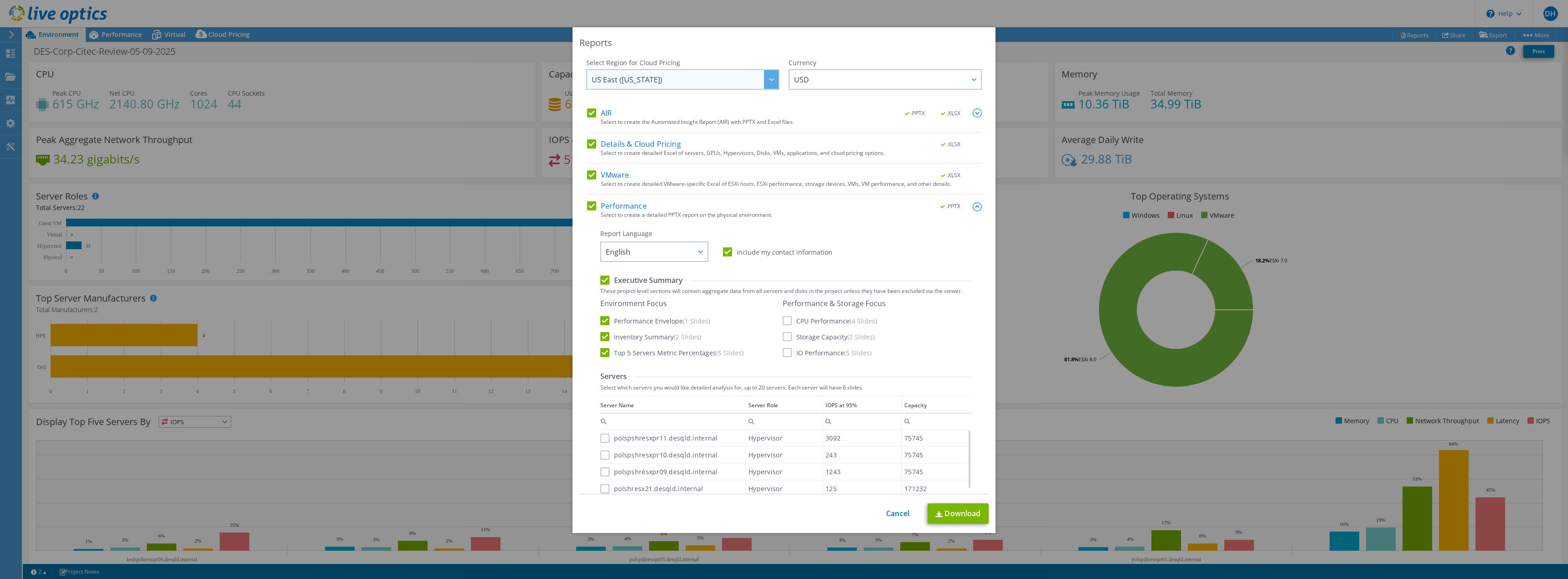
click at [672, 82] on span "US East ([US_STATE])" at bounding box center [685, 80] width 187 height 18
click at [615, 129] on li "[GEOGRAPHIC_DATA]" at bounding box center [683, 133] width 189 height 16
click at [879, 79] on span "USD" at bounding box center [888, 80] width 187 height 18
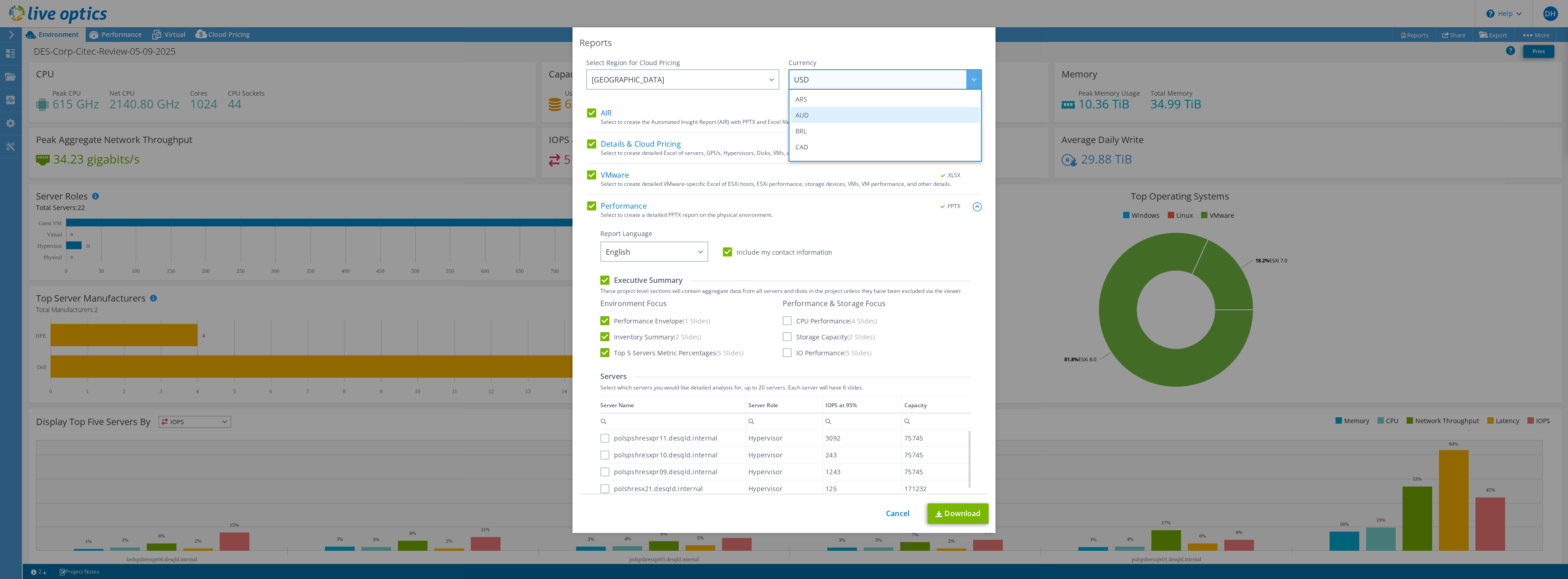
click at [841, 110] on li "AUD" at bounding box center [885, 115] width 189 height 16
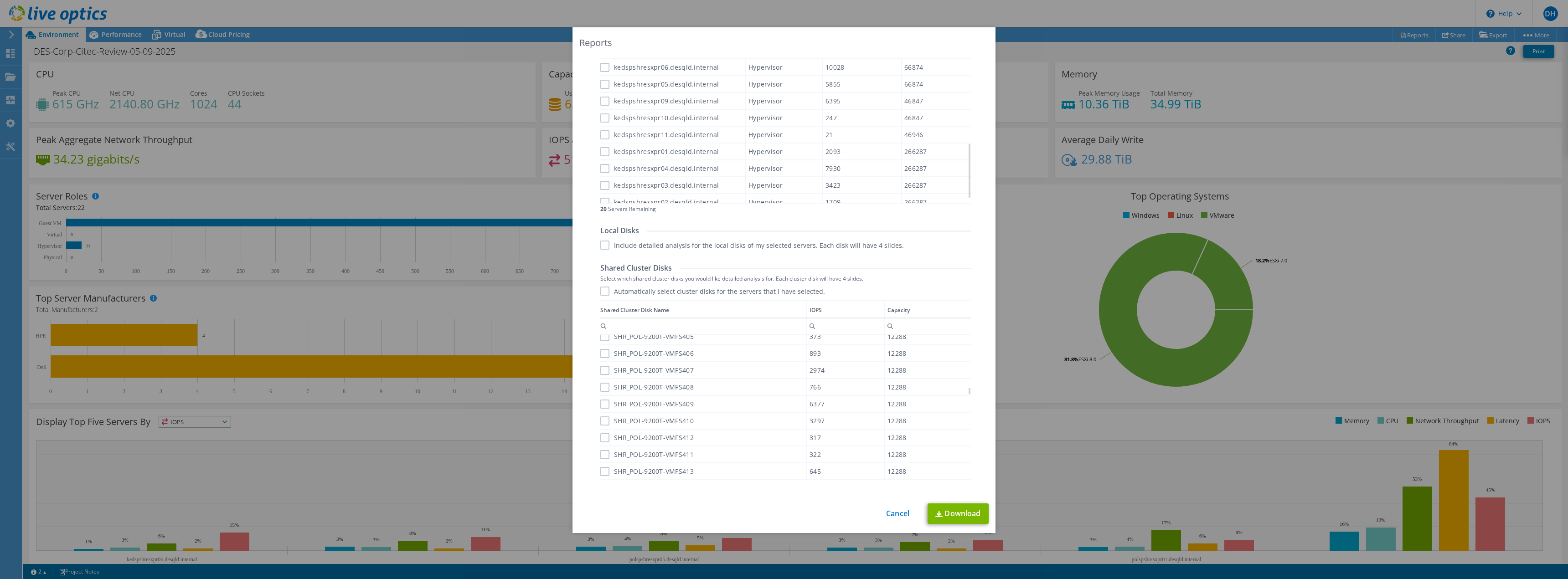
scroll to position [442, 0]
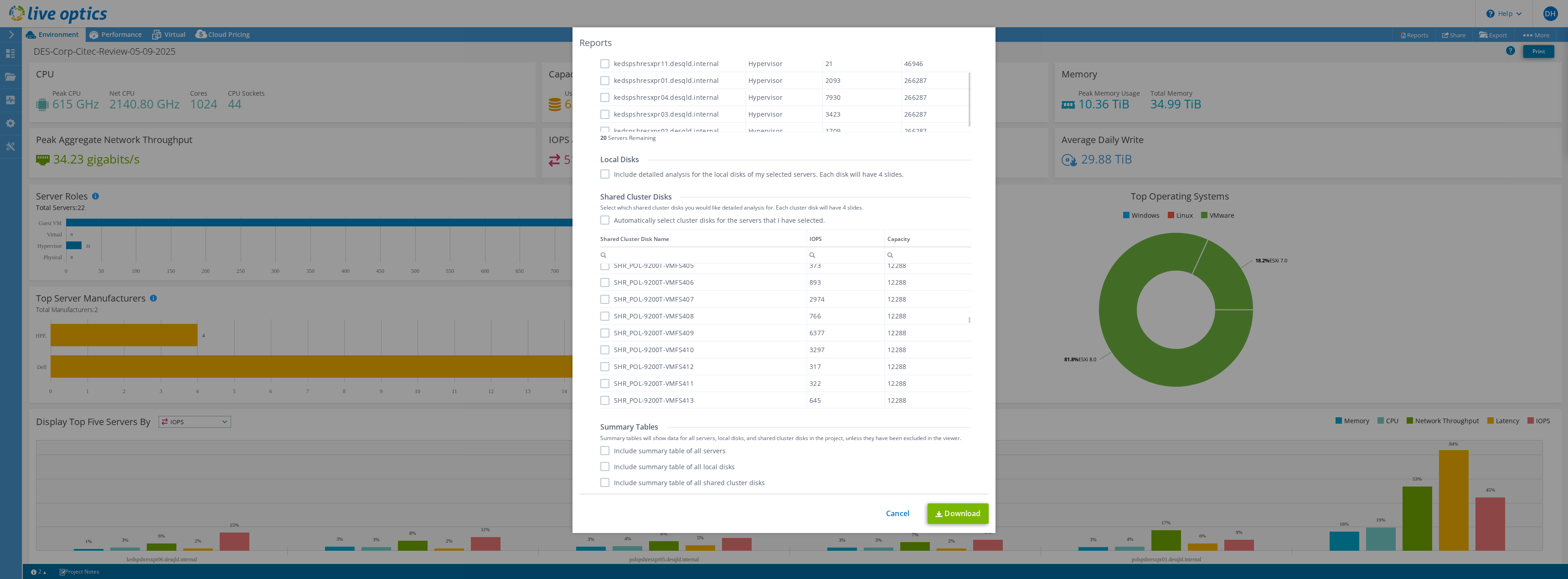
click at [600, 453] on label "Include summary table of all servers" at bounding box center [663, 451] width 126 height 9
click at [0, 0] on input "Include summary table of all servers" at bounding box center [0, 0] width 0 height 0
click at [600, 463] on label "Include summary table of all local disks" at bounding box center [667, 466] width 135 height 9
click at [0, 0] on input "Include summary table of all local disks" at bounding box center [0, 0] width 0 height 0
click at [605, 484] on label "Include summary table of all shared cluster disks" at bounding box center [683, 483] width 165 height 9
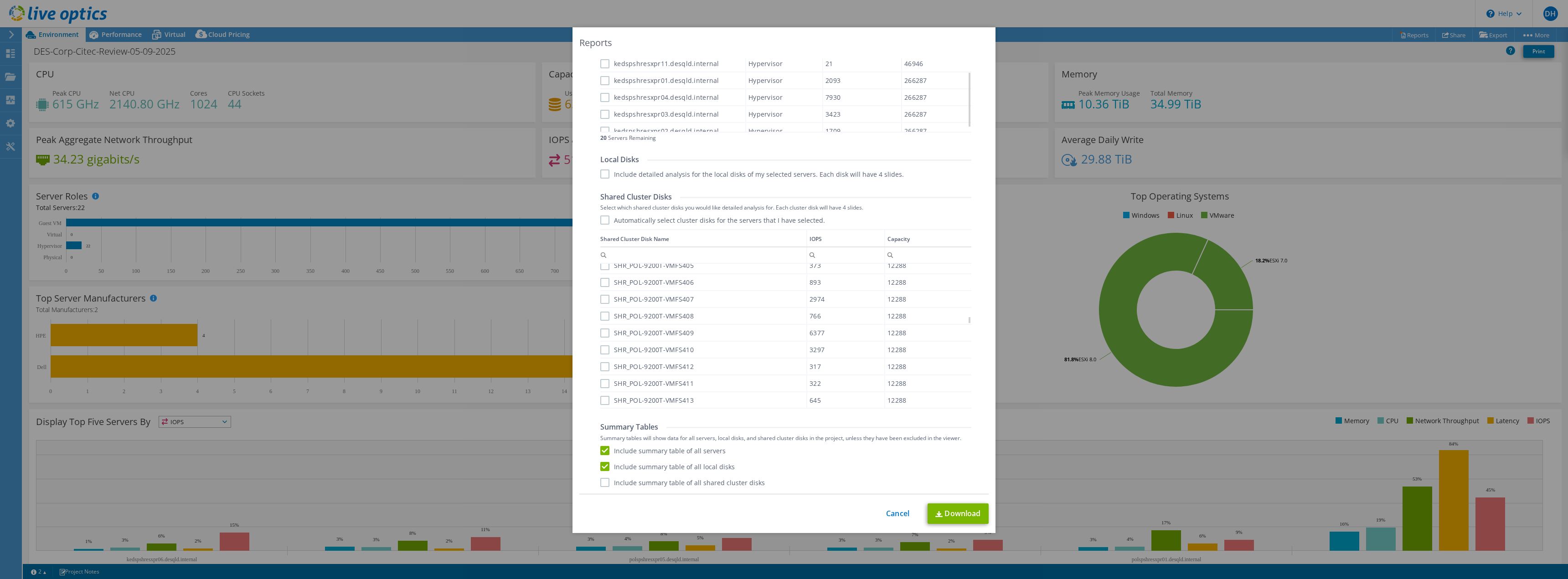
click at [0, 0] on input "Include summary table of all shared cluster disks" at bounding box center [0, 0] width 0 height 0
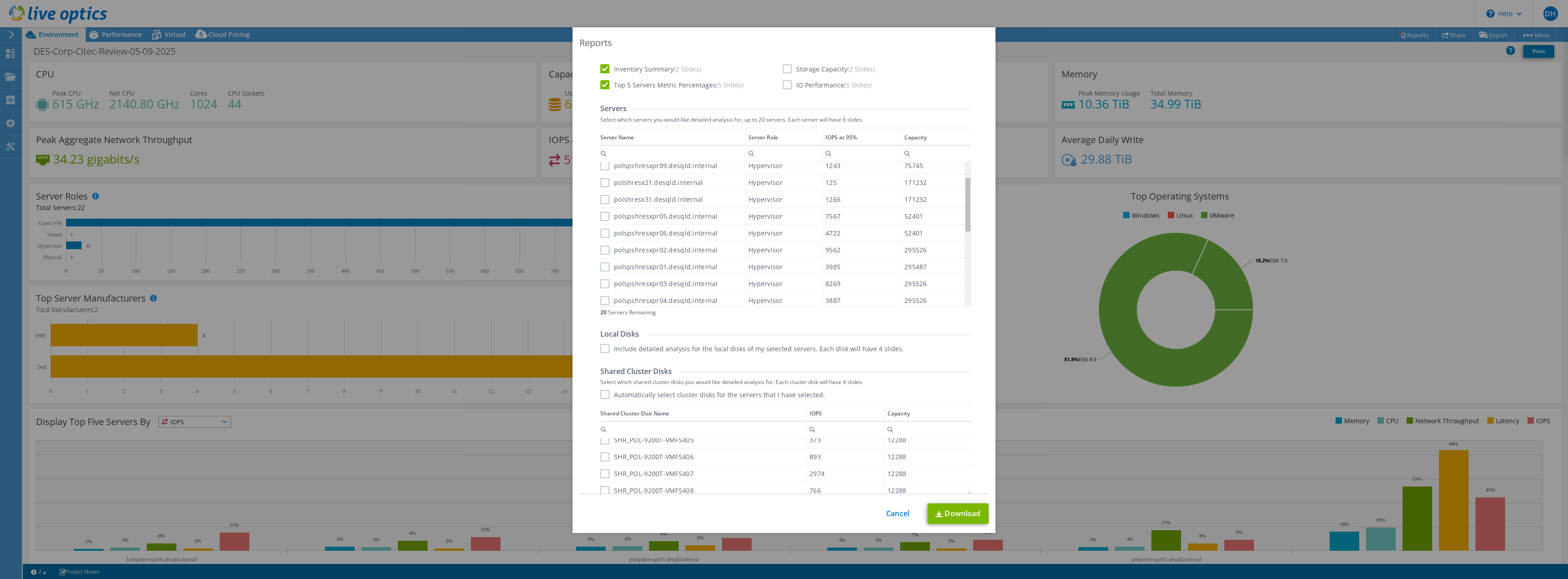
scroll to position [47, 0]
drag, startPoint x: 967, startPoint y: 278, endPoint x: 961, endPoint y: 193, distance: 85.2
click at [961, 193] on body "DH End User [PERSON_NAME] [PERSON_NAME][EMAIL_ADDRESS][PERSON_NAME][DOMAIN_NAME…" at bounding box center [784, 290] width 1568 height 579
click at [600, 258] on label "polspshresxpr01.desqld.internal" at bounding box center [659, 259] width 117 height 9
click at [0, 0] on input "polspshresxpr01.desqld.internal" at bounding box center [0, 0] width 0 height 0
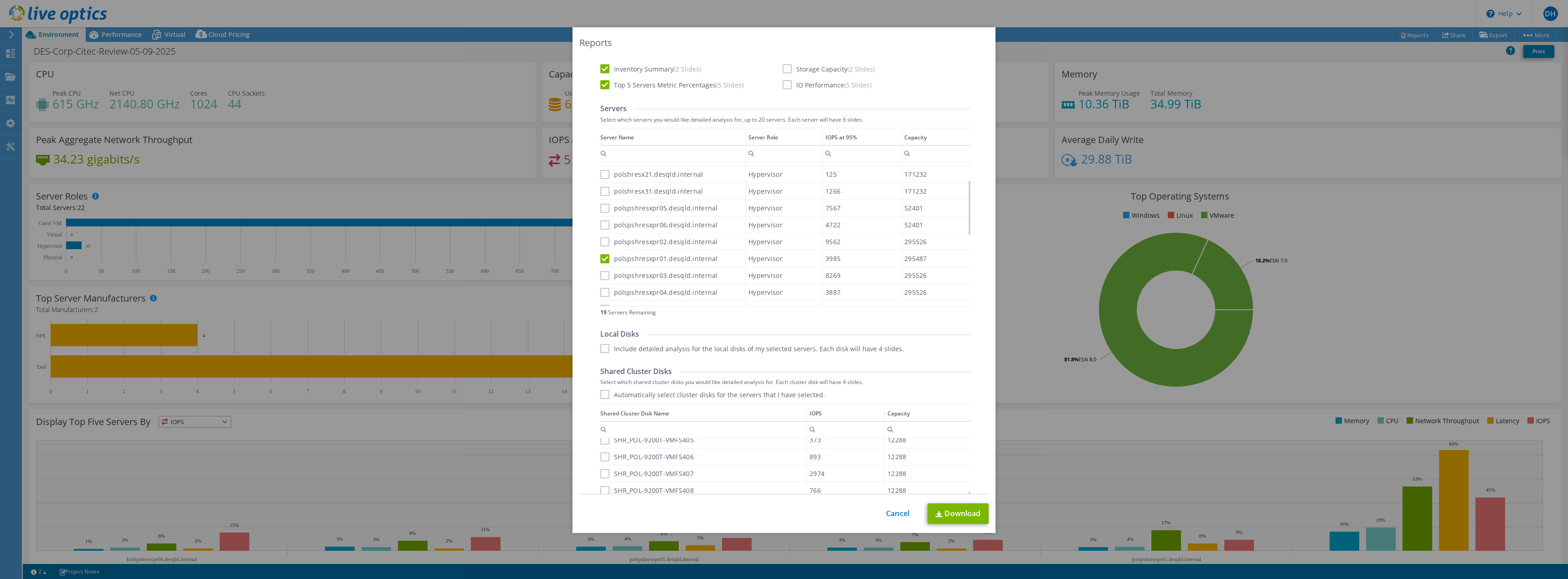
click at [603, 240] on label "polspshresxpr02.desqld.internal" at bounding box center [659, 242] width 117 height 9
click at [0, 0] on input "polspshresxpr02.desqld.internal" at bounding box center [0, 0] width 0 height 0
click at [601, 272] on label "polspshresxpr03.desqld.internal" at bounding box center [659, 276] width 117 height 9
click at [0, 0] on input "polspshresxpr03.desqld.internal" at bounding box center [0, 0] width 0 height 0
click at [602, 292] on label "polspshresxpr04.desqld.internal" at bounding box center [659, 292] width 117 height 9
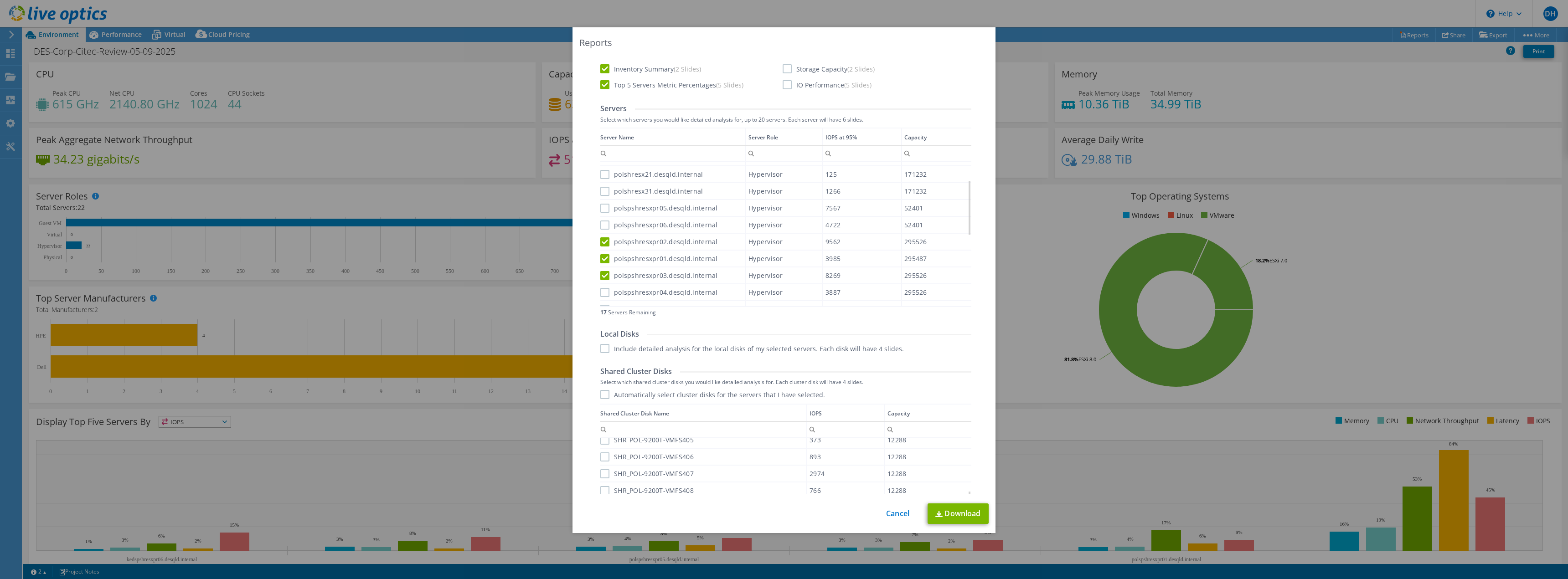
click at [0, 0] on input "polspshresxpr04.desqld.internal" at bounding box center [0, 0] width 0 height 0
drag, startPoint x: 966, startPoint y: 215, endPoint x: 959, endPoint y: 192, distance: 24.0
click at [959, 192] on body "DH End User [PERSON_NAME] [PERSON_NAME][EMAIL_ADDRESS][PERSON_NAME][DOMAIN_NAME…" at bounding box center [784, 290] width 1568 height 579
click at [602, 238] on label "polspshresxpr05.desqld.internal" at bounding box center [659, 238] width 117 height 9
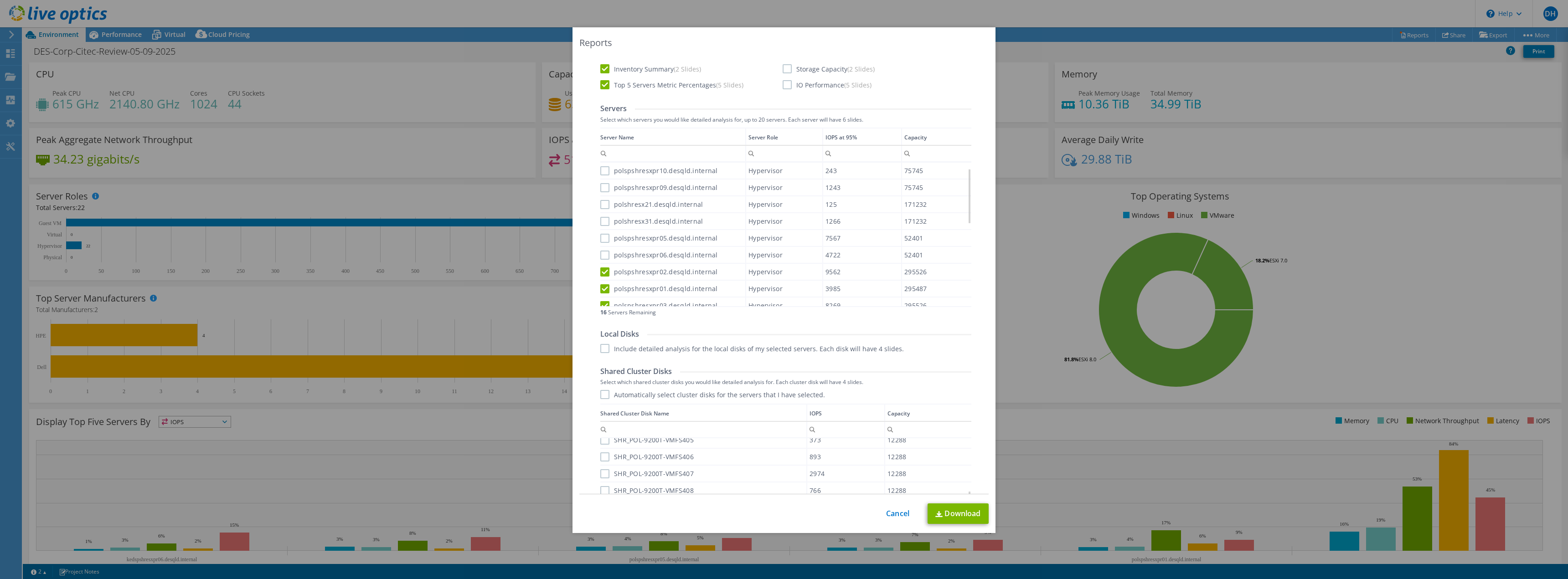
click at [0, 0] on input "polspshresxpr05.desqld.internal" at bounding box center [0, 0] width 0 height 0
click at [602, 254] on label "polspshresxpr06.desqld.internal" at bounding box center [659, 256] width 117 height 9
click at [0, 0] on input "polspshresxpr06.desqld.internal" at bounding box center [0, 0] width 0 height 0
drag, startPoint x: 966, startPoint y: 200, endPoint x: 960, endPoint y: 183, distance: 18.0
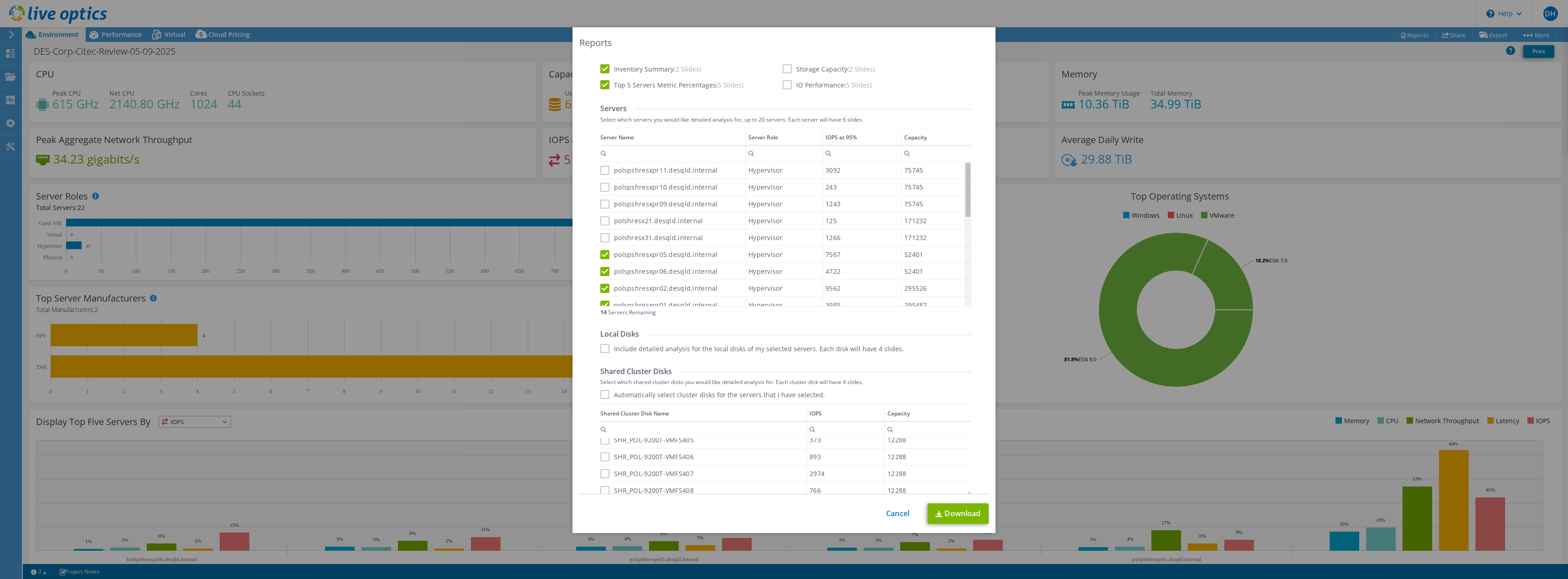
click at [960, 183] on body "DH End User [PERSON_NAME] [PERSON_NAME][EMAIL_ADDRESS][PERSON_NAME][DOMAIN_NAME…" at bounding box center [784, 290] width 1568 height 579
click at [601, 204] on label "polspshresxpr09.desqld.internal" at bounding box center [659, 204] width 117 height 9
click at [0, 0] on input "polspshresxpr09.desqld.internal" at bounding box center [0, 0] width 0 height 0
click at [603, 180] on div "polspshresxpr10.desqld.internal" at bounding box center [673, 186] width 145 height 16
click at [600, 188] on label "polspshresxpr10.desqld.internal" at bounding box center [659, 187] width 117 height 9
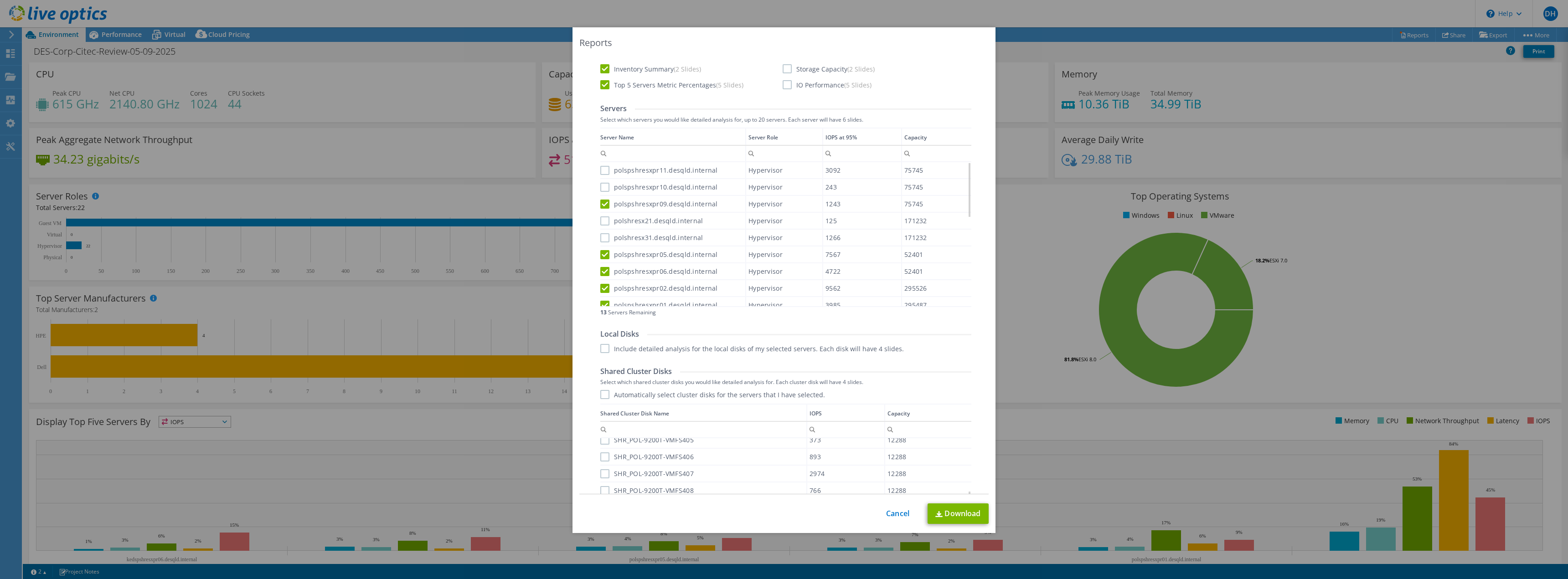
click at [0, 0] on input "polspshresxpr10.desqld.internal" at bounding box center [0, 0] width 0 height 0
click at [601, 175] on label "polspshresxpr11.desqld.internal" at bounding box center [659, 170] width 117 height 9
click at [0, 0] on input "polspshresxpr11.desqld.internal" at bounding box center [0, 0] width 0 height 0
drag, startPoint x: 966, startPoint y: 189, endPoint x: 982, endPoint y: 295, distance: 107.2
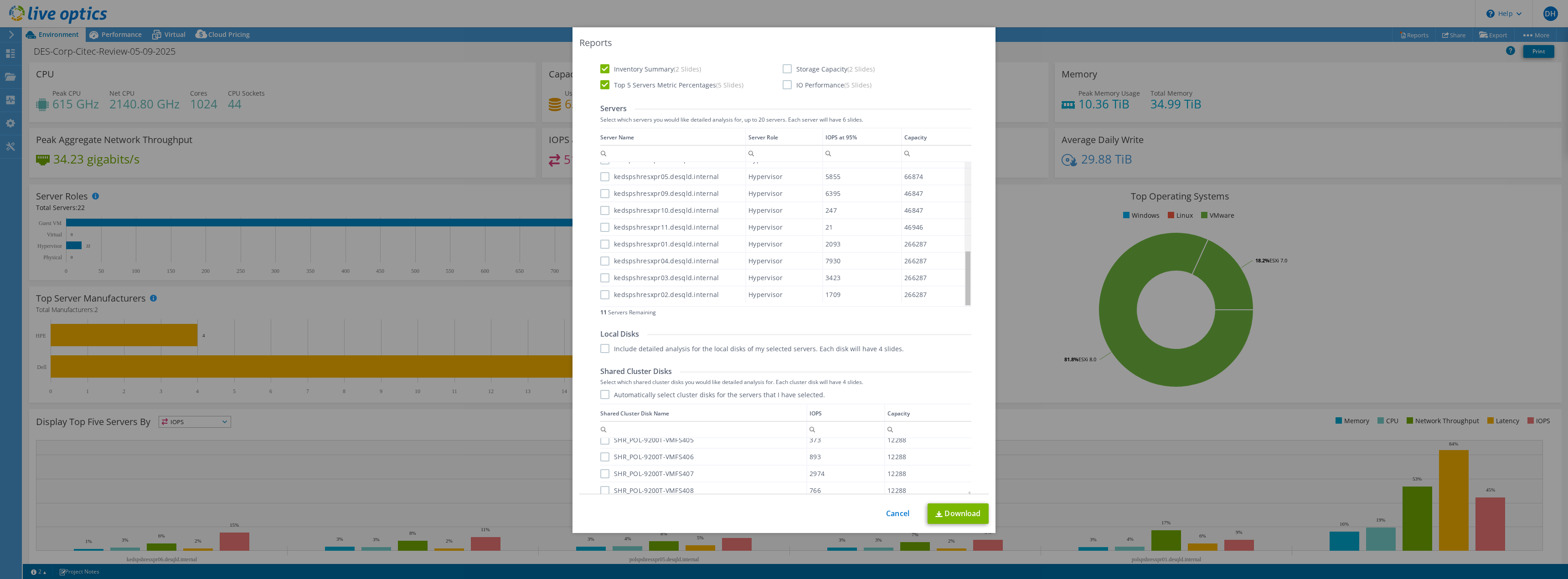
click at [982, 295] on body "DH End User [PERSON_NAME] [PERSON_NAME][EMAIL_ADDRESS][PERSON_NAME][DOMAIN_NAME…" at bounding box center [784, 290] width 1568 height 579
click at [600, 246] on label "kedspshresxpr01.desqld.internal" at bounding box center [660, 245] width 119 height 9
click at [0, 0] on input "kedspshresxpr01.desqld.internal" at bounding box center [0, 0] width 0 height 0
click at [605, 298] on label "kedspshresxpr02.desqld.internal" at bounding box center [660, 295] width 119 height 9
click at [0, 0] on input "kedspshresxpr02.desqld.internal" at bounding box center [0, 0] width 0 height 0
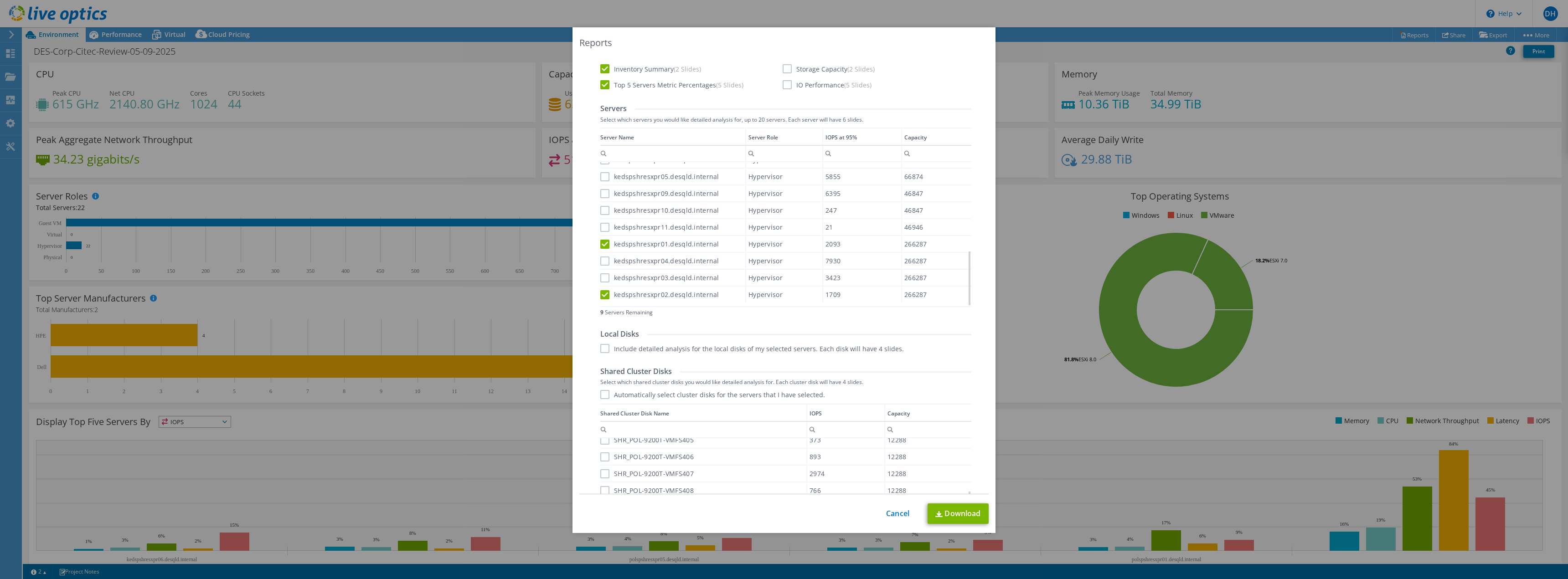
click at [601, 276] on label "kedspshresxpr03.desqld.internal" at bounding box center [660, 278] width 119 height 9
click at [0, 0] on input "kedspshresxpr03.desqld.internal" at bounding box center [0, 0] width 0 height 0
click at [601, 259] on label "kedspshresxpr04.desqld.internal" at bounding box center [660, 261] width 119 height 9
click at [0, 0] on input "kedspshresxpr04.desqld.internal" at bounding box center [0, 0] width 0 height 0
click at [602, 176] on label "kedspshresxpr05.desqld.internal" at bounding box center [660, 177] width 119 height 9
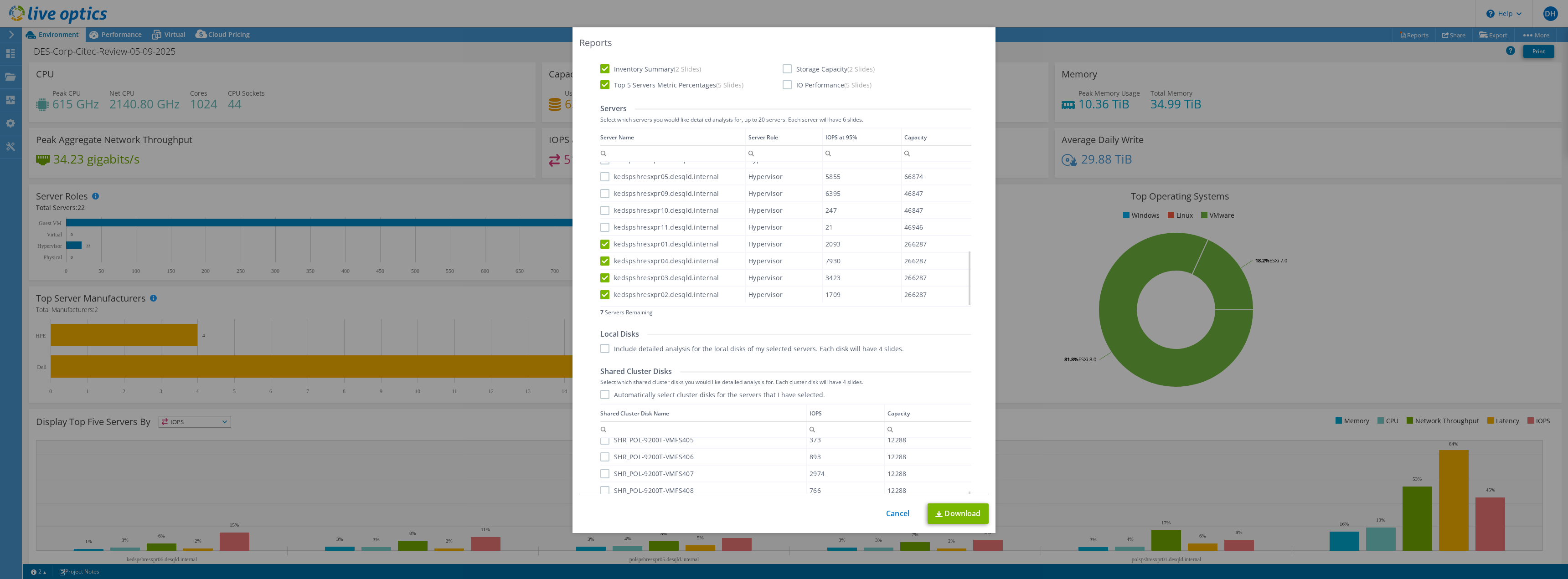
click at [0, 0] on input "kedspshresxpr05.desqld.internal" at bounding box center [0, 0] width 0 height 0
drag, startPoint x: 966, startPoint y: 291, endPoint x: 966, endPoint y: 269, distance: 22.0
click at [966, 269] on body "DH End User [PERSON_NAME] [PERSON_NAME][EMAIL_ADDRESS][PERSON_NAME][DOMAIN_NAME…" at bounding box center [784, 290] width 1568 height 579
click at [600, 205] on label "kedspshresxpr06.desqld.internal" at bounding box center [660, 207] width 119 height 9
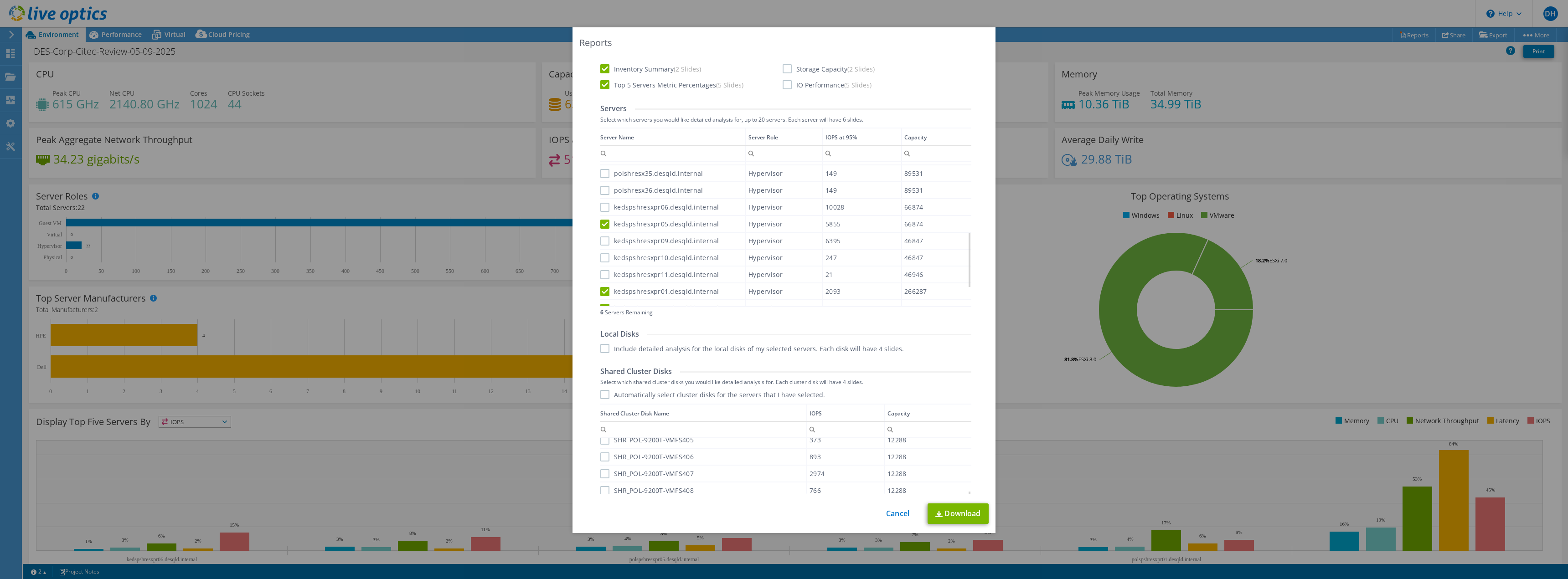
click at [0, 0] on input "kedspshresxpr06.desqld.internal" at bounding box center [0, 0] width 0 height 0
click at [604, 243] on label "kedspshresxpr09.desqld.internal" at bounding box center [660, 241] width 119 height 9
click at [0, 0] on input "kedspshresxpr09.desqld.internal" at bounding box center [0, 0] width 0 height 0
click at [601, 258] on label "kedspshresxpr10.desqld.internal" at bounding box center [660, 258] width 119 height 9
click at [0, 0] on input "kedspshresxpr10.desqld.internal" at bounding box center [0, 0] width 0 height 0
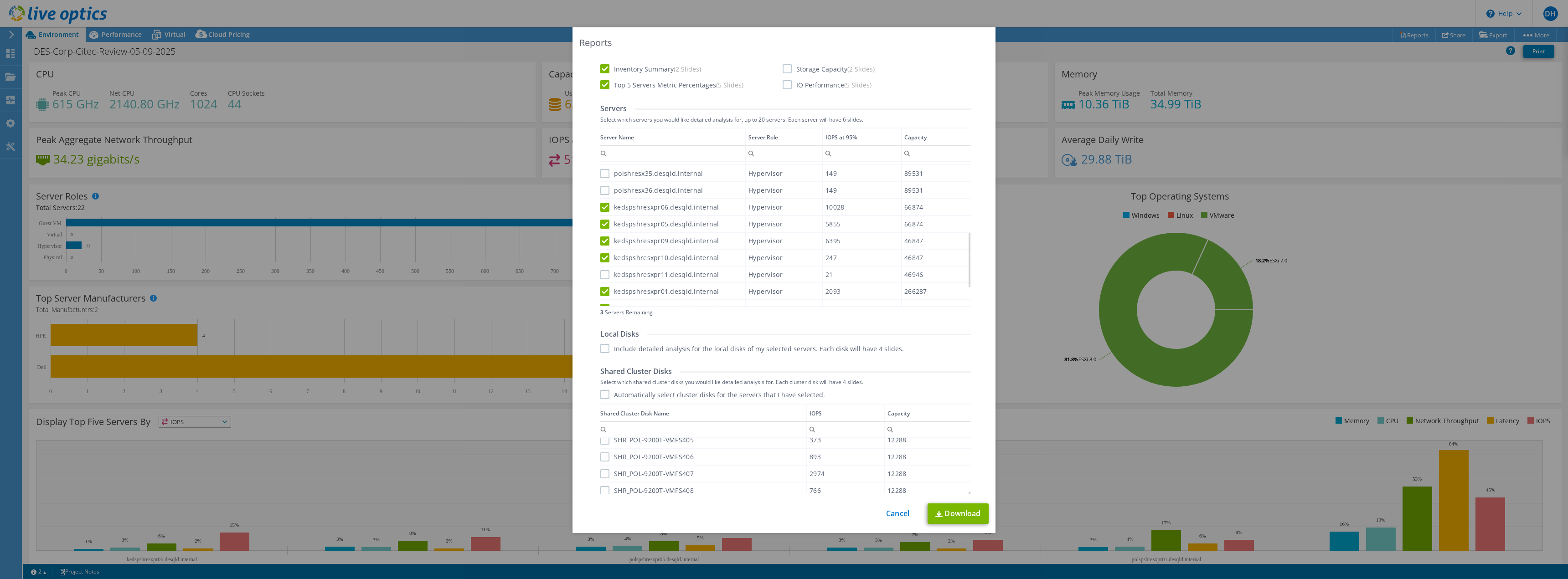
click at [601, 274] on label "kedspshresxpr11.desqld.internal" at bounding box center [660, 275] width 119 height 9
click at [0, 0] on input "kedspshresxpr11.desqld.internal" at bounding box center [0, 0] width 0 height 0
drag, startPoint x: 967, startPoint y: 246, endPoint x: 773, endPoint y: 193, distance: 201.1
click at [947, 190] on body "DH End User [PERSON_NAME] [PERSON_NAME][EMAIL_ADDRESS][PERSON_NAME][DOMAIN_NAME…" at bounding box center [784, 290] width 1568 height 579
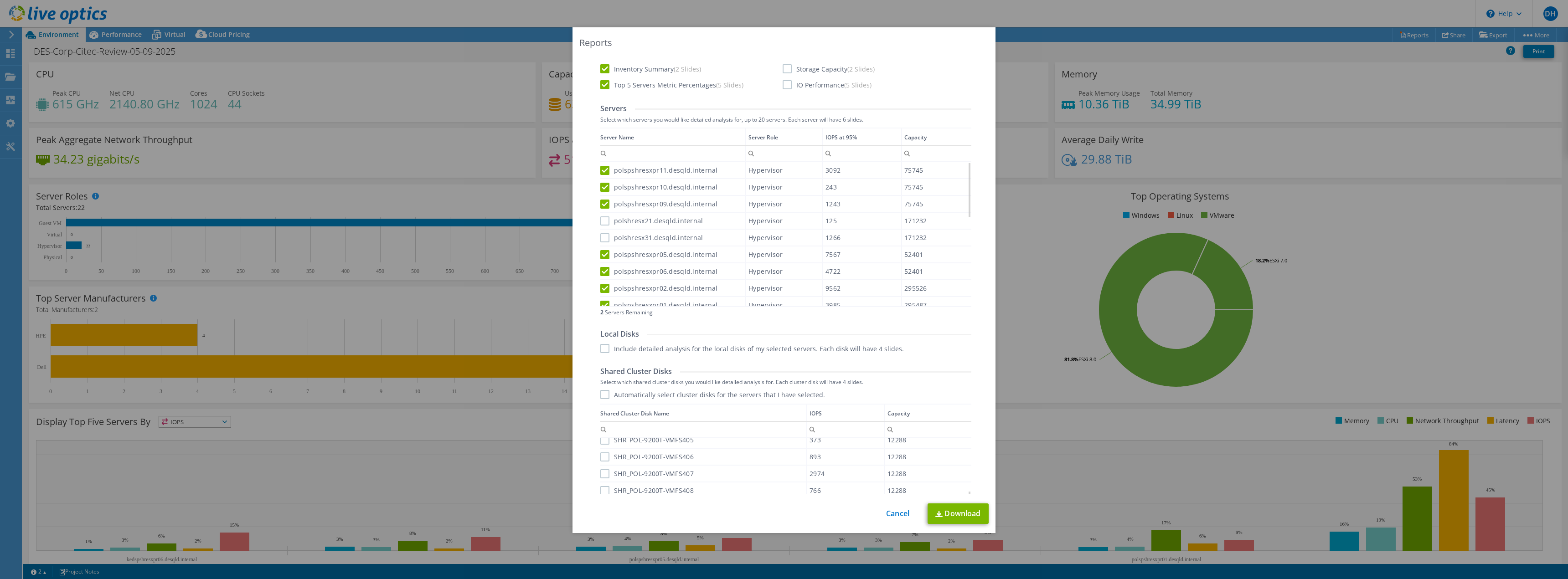
click at [606, 222] on label "polshresx21.desqld.internal" at bounding box center [652, 221] width 103 height 9
click at [0, 0] on input "polshresx21.desqld.internal" at bounding box center [0, 0] width 0 height 0
click at [605, 237] on label "polshresx31.desqld.internal" at bounding box center [652, 238] width 103 height 9
click at [0, 0] on input "polshresx31.desqld.internal" at bounding box center [0, 0] width 0 height 0
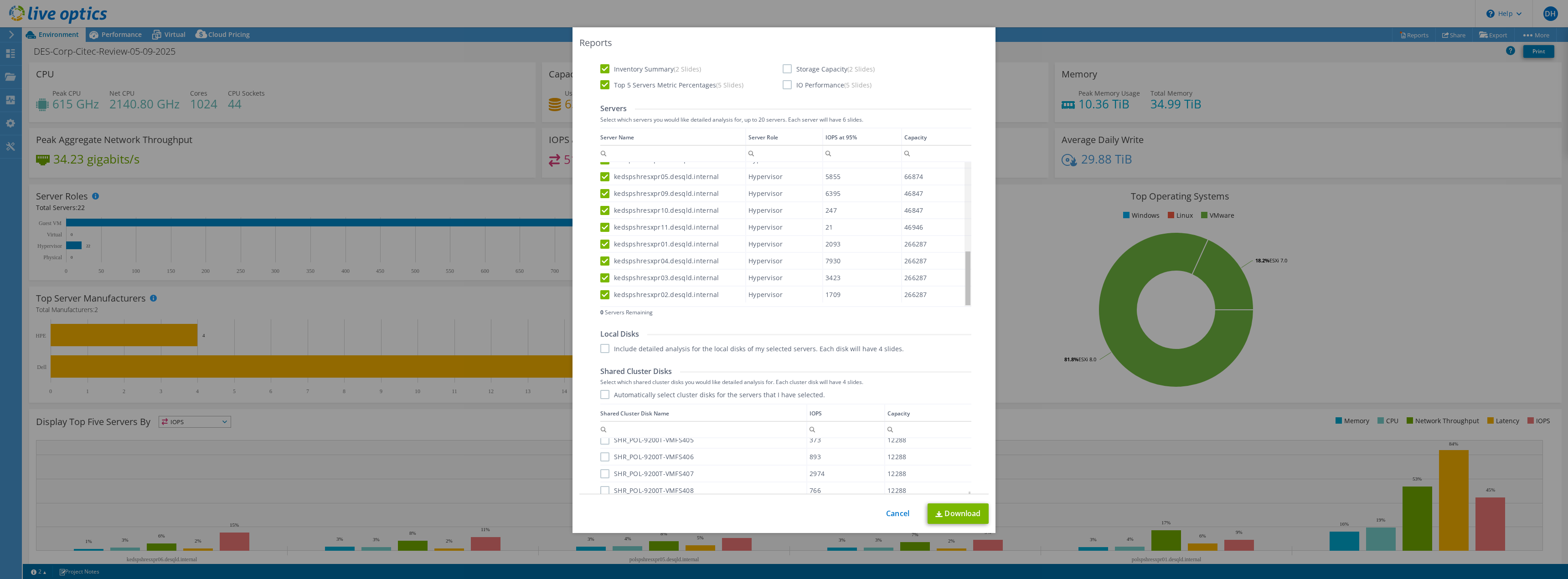
drag, startPoint x: 967, startPoint y: 190, endPoint x: 959, endPoint y: 302, distance: 112.3
click at [966, 299] on body "DH End User [PERSON_NAME] [PERSON_NAME][EMAIL_ADDRESS][PERSON_NAME][DOMAIN_NAME…" at bounding box center [784, 290] width 1568 height 579
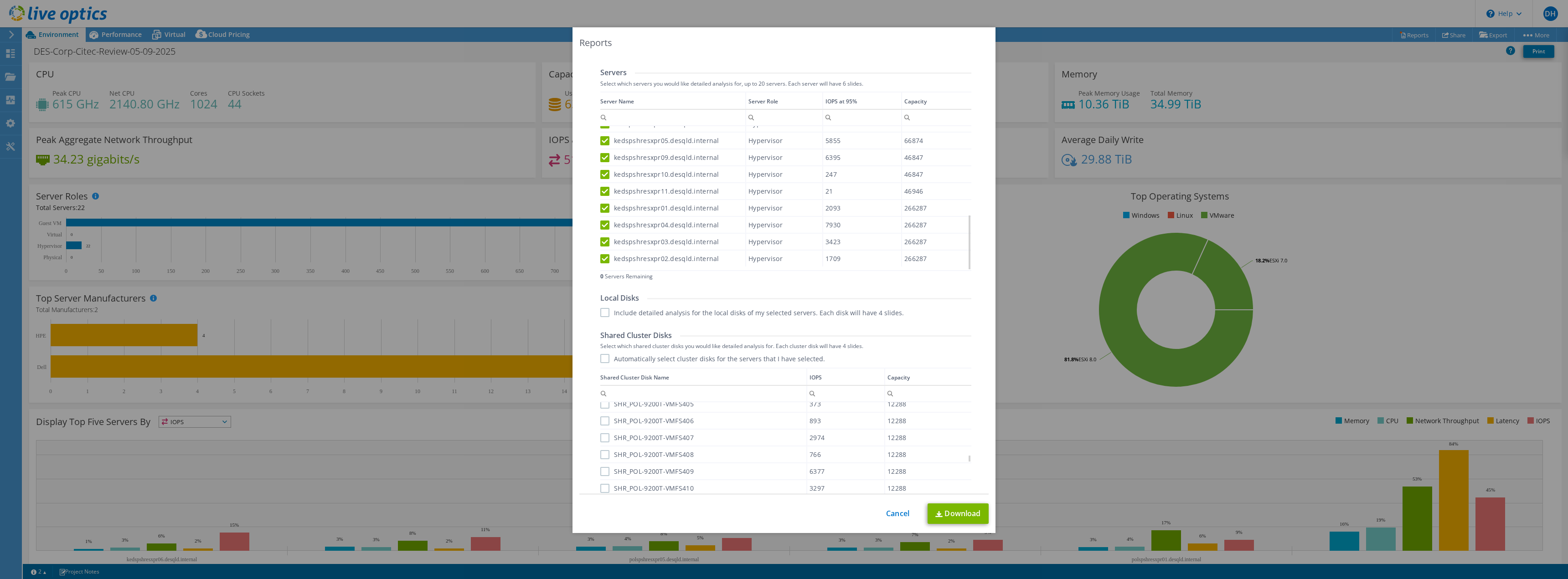
scroll to position [313, 0]
click at [601, 344] on div "Shared Cluster Disks Select which shared cluster disks you would like detailed …" at bounding box center [785, 430] width 371 height 217
click at [601, 348] on label "Automatically select cluster disks for the servers that I have selected." at bounding box center [712, 349] width 225 height 9
click at [0, 0] on input "Automatically select cluster disks for the servers that I have selected." at bounding box center [0, 0] width 0 height 0
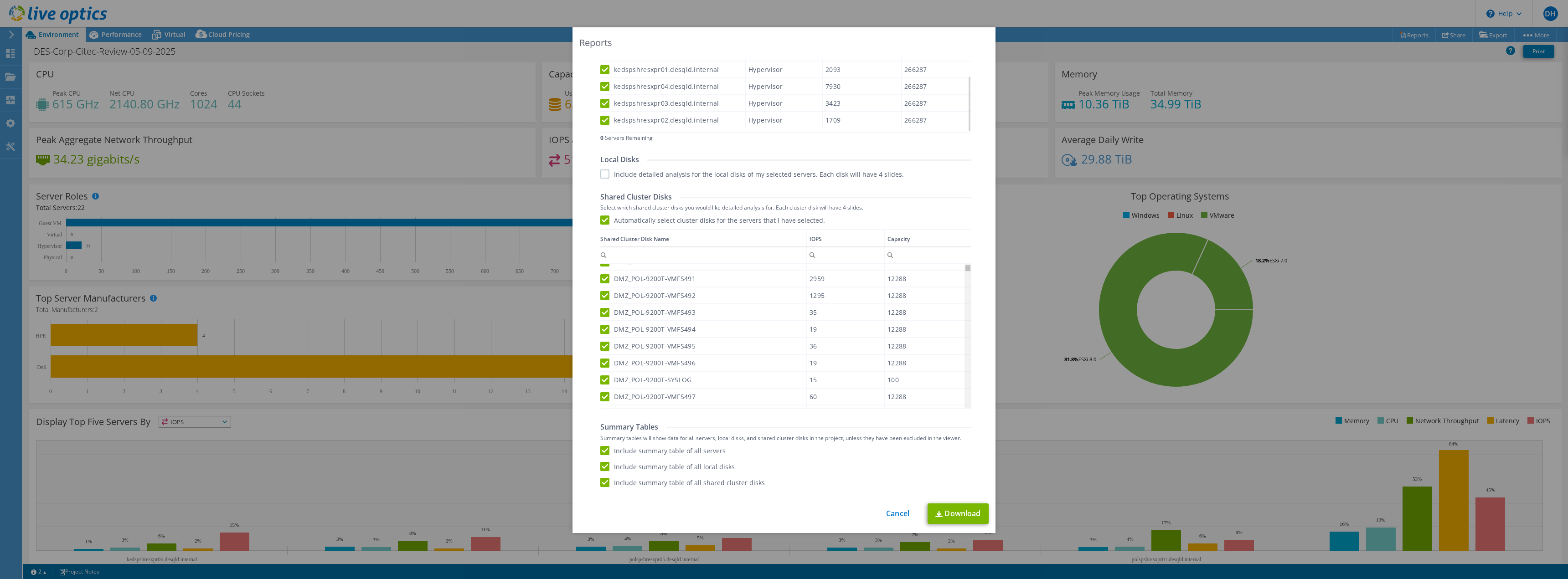
scroll to position [0, 0]
drag, startPoint x: 965, startPoint y: 320, endPoint x: 956, endPoint y: 258, distance: 62.6
click at [956, 258] on body "DH End User [PERSON_NAME] [PERSON_NAME][EMAIL_ADDRESS][PERSON_NAME][DOMAIN_NAME…" at bounding box center [784, 290] width 1568 height 579
click at [953, 517] on link "Download" at bounding box center [958, 514] width 61 height 20
